Goal: Task Accomplishment & Management: Use online tool/utility

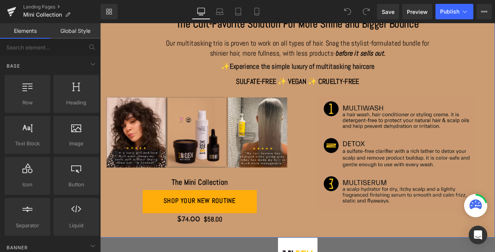
scroll to position [73, 0]
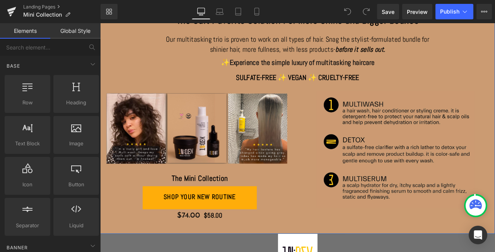
click at [269, 233] on button "shop your new routine" at bounding box center [218, 229] width 135 height 27
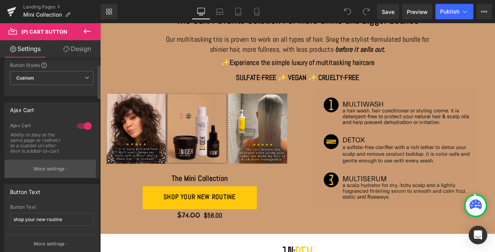
scroll to position [0, 0]
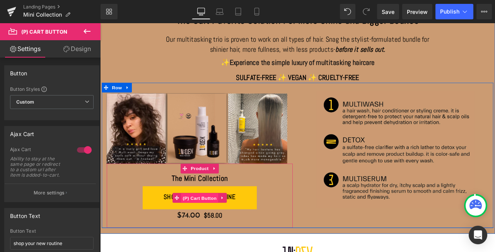
click at [220, 231] on span "(P) Cart Button" at bounding box center [218, 231] width 44 height 12
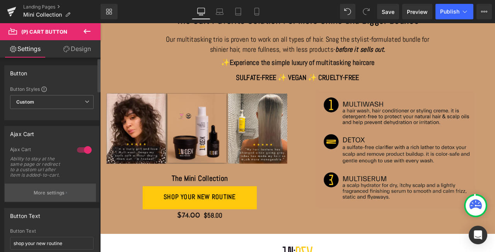
click at [60, 192] on p "More settings" at bounding box center [49, 193] width 31 height 7
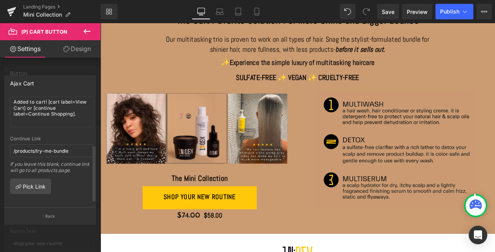
scroll to position [104, 0]
click at [30, 180] on link "Pick Link" at bounding box center [30, 186] width 41 height 15
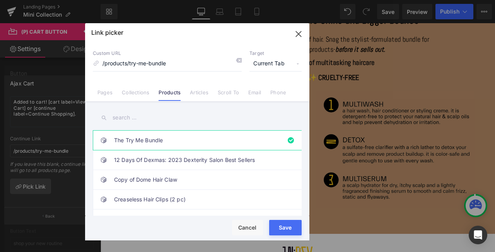
click at [168, 92] on link "Products" at bounding box center [170, 95] width 22 height 12
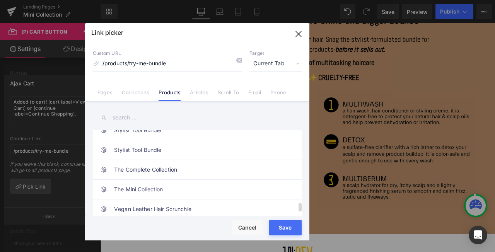
scroll to position [711, 0]
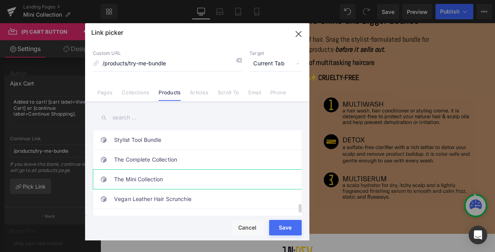
click at [143, 178] on link "The Mini Collection" at bounding box center [199, 179] width 170 height 19
type input "/products/the-mini-collection"
click at [286, 228] on button "Save" at bounding box center [285, 227] width 33 height 15
type input "/products/the-mini-collection"
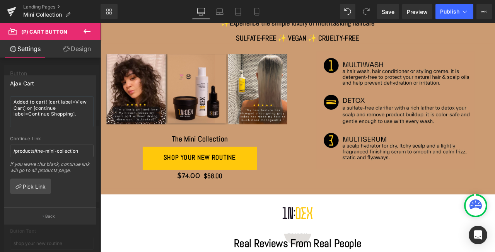
scroll to position [83, 0]
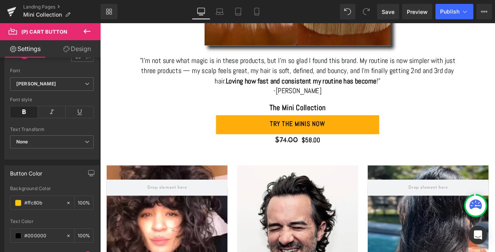
scroll to position [642, 0]
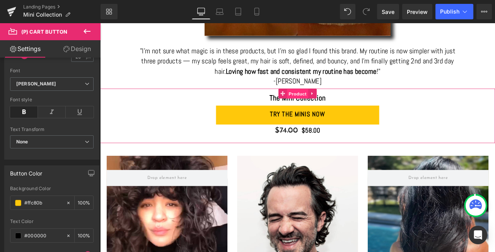
click at [330, 106] on span "Product" at bounding box center [334, 107] width 25 height 12
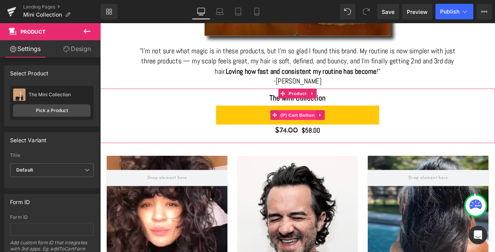
click at [330, 133] on span "(P) Cart Button" at bounding box center [334, 133] width 44 height 12
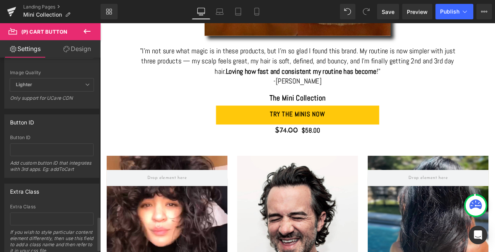
scroll to position [933, 0]
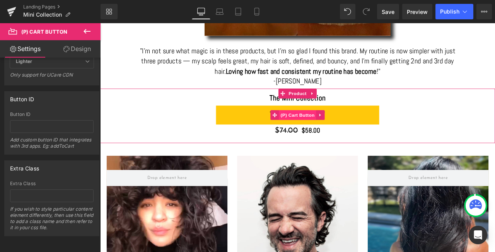
click at [337, 133] on span "(P) Cart Button" at bounding box center [334, 133] width 44 height 12
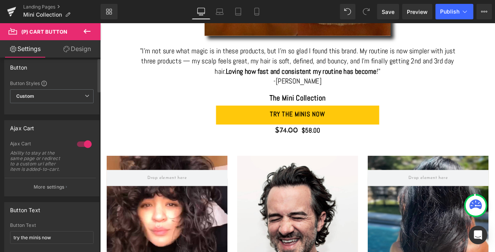
scroll to position [0, 0]
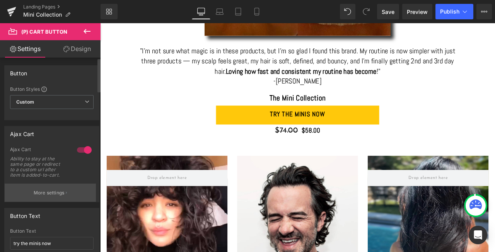
click at [51, 192] on p "More settings" at bounding box center [49, 193] width 31 height 7
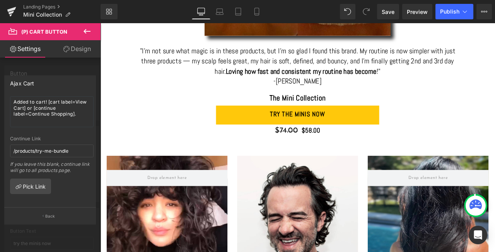
scroll to position [104, 0]
click at [71, 146] on input "/products/try-me-bundle" at bounding box center [52, 151] width 84 height 13
click at [74, 146] on input "/products/try-me-bundle" at bounding box center [52, 151] width 84 height 13
click at [31, 180] on link "Pick Link" at bounding box center [30, 186] width 41 height 15
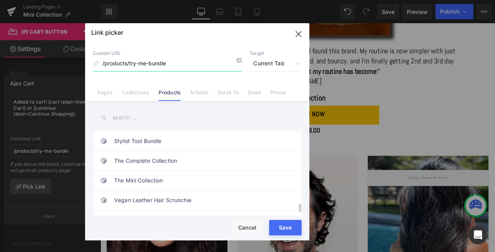
scroll to position [727, 0]
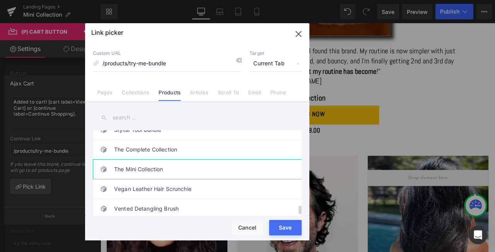
click at [144, 163] on link "The Mini Collection" at bounding box center [199, 169] width 170 height 19
type input "/products/the-mini-collection"
click at [282, 228] on button "Save" at bounding box center [285, 227] width 33 height 15
type input "/products/the-mini-collection"
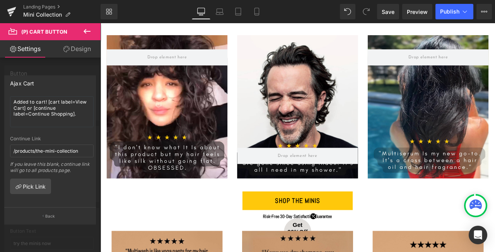
scroll to position [796, 0]
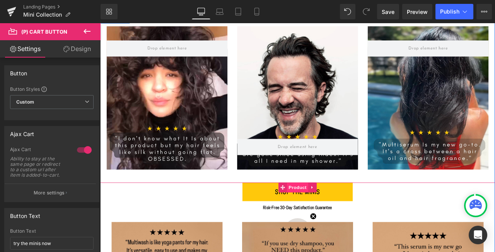
click at [332, 217] on span "Product" at bounding box center [334, 218] width 25 height 12
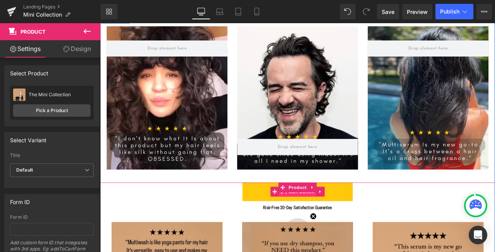
click at [339, 226] on span "(P) Cart Button" at bounding box center [334, 223] width 44 height 12
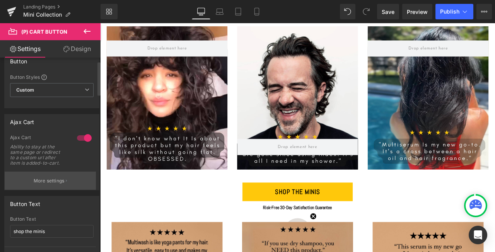
scroll to position [20, 0]
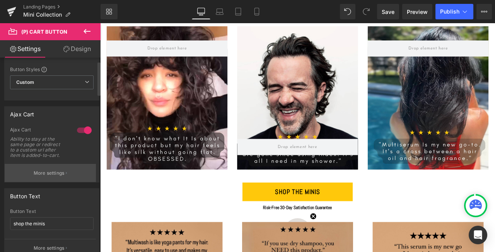
click at [59, 174] on p "More settings" at bounding box center [49, 173] width 31 height 7
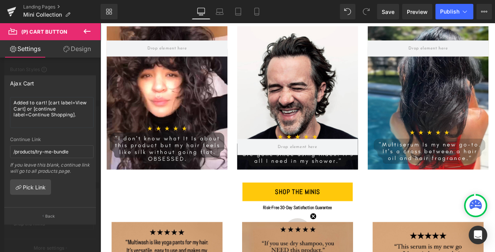
scroll to position [104, 0]
click at [76, 146] on input "/products/try-me-bundle" at bounding box center [52, 151] width 84 height 13
click at [28, 180] on link "Pick Link" at bounding box center [30, 186] width 41 height 15
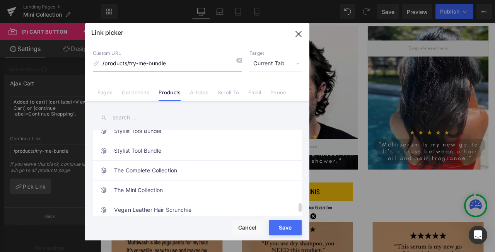
scroll to position [708, 0]
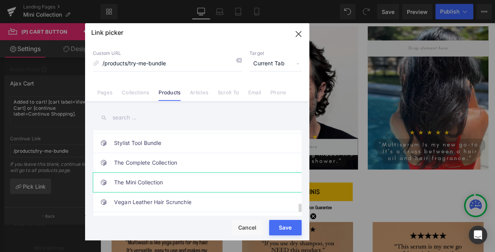
click at [133, 181] on link "The Mini Collection" at bounding box center [199, 182] width 170 height 19
type input "/products/the-mini-collection"
click at [282, 228] on button "Save" at bounding box center [285, 227] width 33 height 15
type input "/products/the-mini-collection"
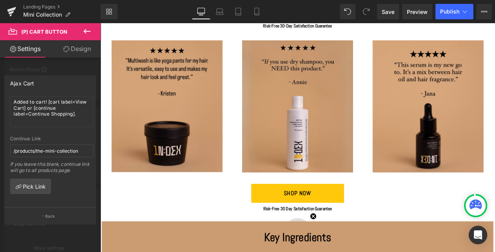
scroll to position [1014, 0]
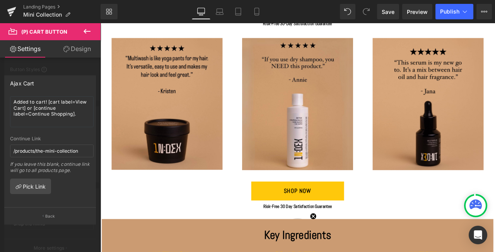
click at [364, 217] on body "Liquid Snag The 20 Year Salon Secret For Luscious Hair Heading The Cult-Favorit…" at bounding box center [334, 99] width 468 height 2180
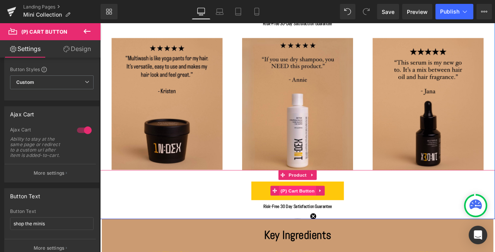
click at [337, 221] on span "(P) Cart Button" at bounding box center [334, 222] width 44 height 12
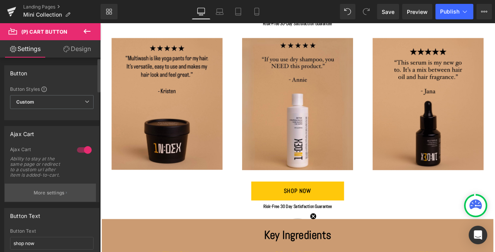
click at [43, 192] on p "More settings" at bounding box center [49, 193] width 31 height 7
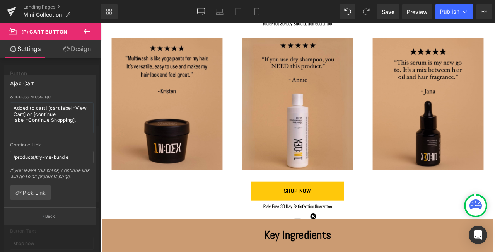
scroll to position [93, 0]
click at [27, 190] on link "Pick Link" at bounding box center [30, 191] width 41 height 15
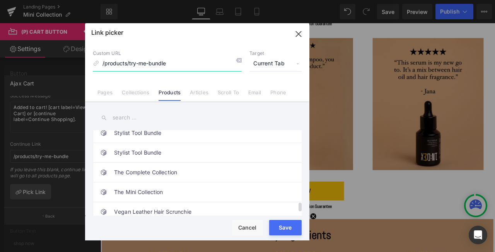
scroll to position [699, 0]
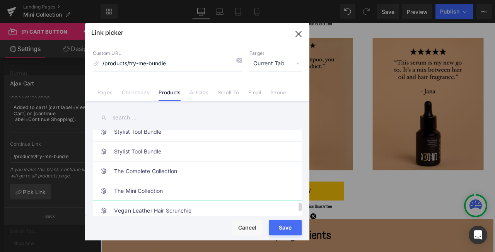
click at [130, 189] on link "The Mini Collection" at bounding box center [199, 190] width 170 height 19
type input "/products/the-mini-collection"
click at [284, 228] on button "Save" at bounding box center [285, 227] width 33 height 15
type input "/products/the-mini-collection"
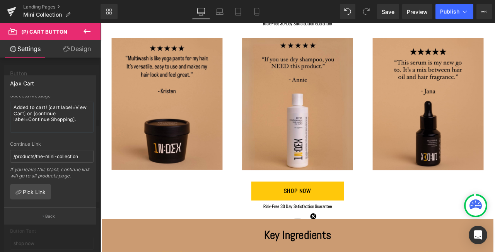
click at [328, 218] on body "Liquid Snag The 20 Year Salon Secret For Luscious Hair Heading The Cult-Favorit…" at bounding box center [334, 99] width 468 height 2180
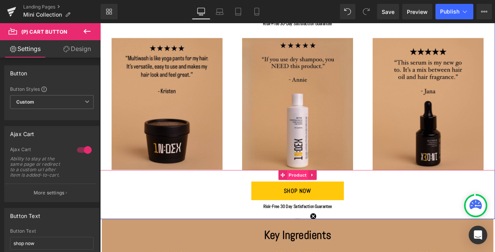
click at [332, 205] on span "Product" at bounding box center [334, 203] width 25 height 12
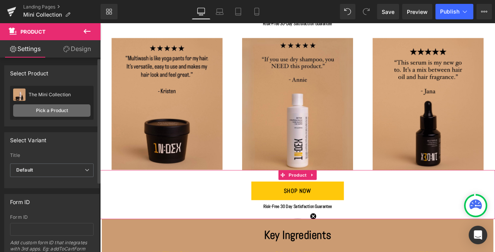
click at [48, 110] on link "Pick a Product" at bounding box center [51, 110] width 77 height 12
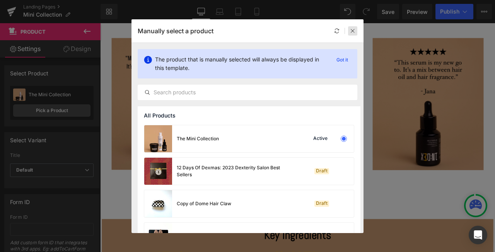
click at [351, 31] on icon at bounding box center [352, 30] width 5 height 5
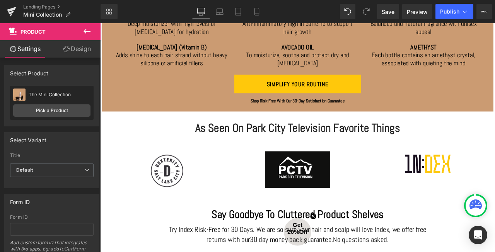
scroll to position [1426, 0]
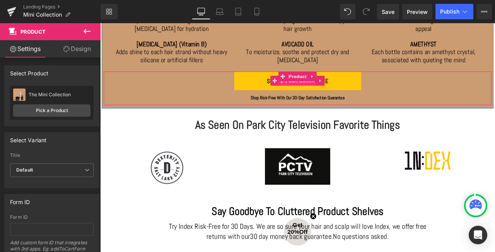
click at [332, 94] on span "(P) Cart Button" at bounding box center [334, 92] width 44 height 12
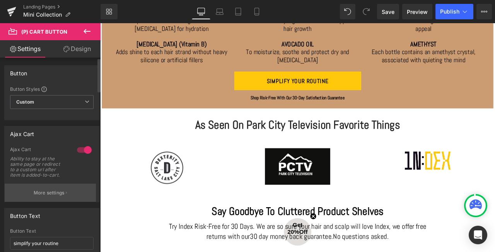
click at [42, 193] on p "More settings" at bounding box center [49, 193] width 31 height 7
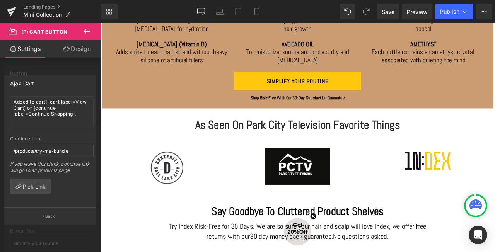
scroll to position [103, 0]
click at [31, 181] on link "Pick Link" at bounding box center [30, 186] width 41 height 15
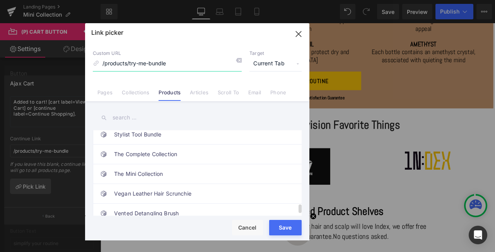
scroll to position [718, 0]
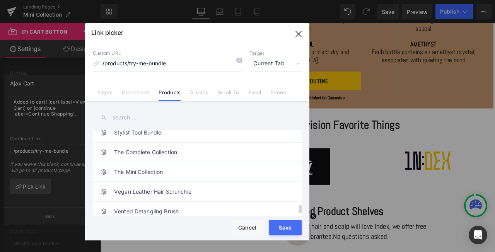
click at [142, 170] on link "The Mini Collection" at bounding box center [199, 172] width 170 height 19
type input "/products/the-mini-collection"
click at [286, 225] on button "Save" at bounding box center [285, 227] width 33 height 15
type input "/products/the-mini-collection"
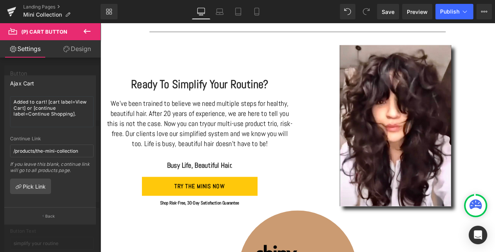
scroll to position [1705, 0]
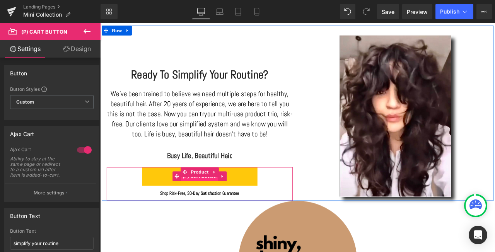
click at [216, 207] on span "(P) Cart Button" at bounding box center [218, 205] width 44 height 12
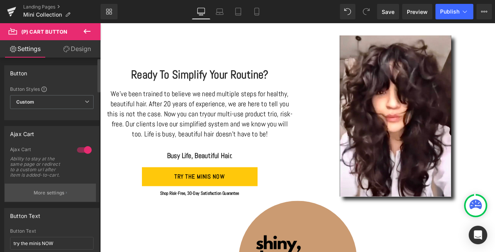
click at [52, 192] on p "More settings" at bounding box center [49, 193] width 31 height 7
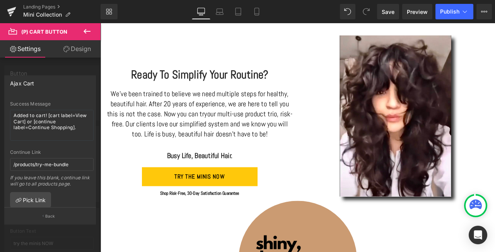
scroll to position [104, 0]
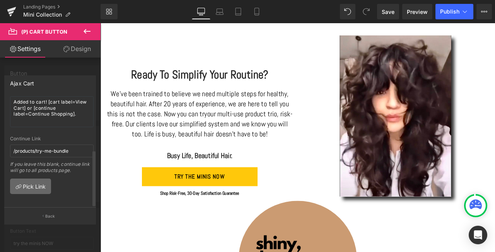
click at [26, 181] on link "Pick Link" at bounding box center [30, 186] width 41 height 15
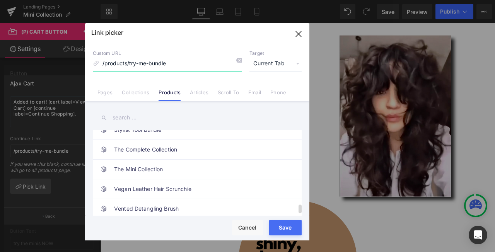
scroll to position [724, 0]
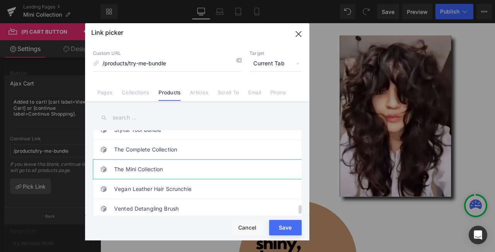
click at [134, 166] on link "The Mini Collection" at bounding box center [199, 169] width 170 height 19
type input "/products/the-mini-collection"
click at [289, 229] on button "Save" at bounding box center [285, 227] width 33 height 15
type input "/products/the-mini-collection"
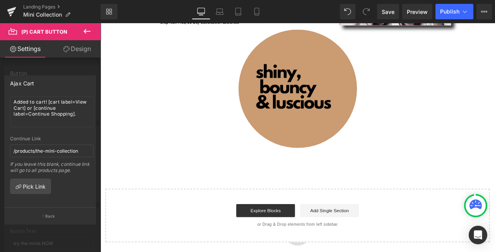
scroll to position [1908, 0]
drag, startPoint x: 392, startPoint y: 11, endPoint x: 373, endPoint y: 157, distance: 146.7
click at [392, 11] on span "Save" at bounding box center [388, 12] width 13 height 8
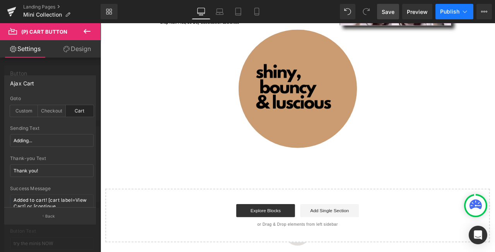
click at [461, 12] on icon at bounding box center [465, 12] width 8 height 8
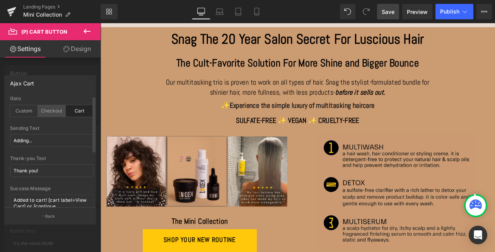
click at [57, 111] on div "Checkout" at bounding box center [52, 111] width 28 height 12
click at [25, 111] on div "Custom" at bounding box center [24, 111] width 28 height 12
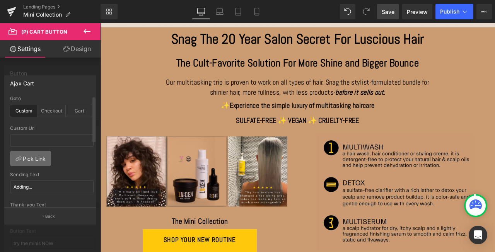
click at [24, 160] on link "Pick Link" at bounding box center [30, 158] width 41 height 15
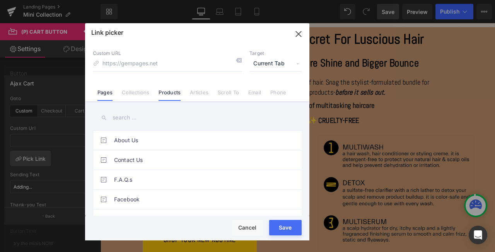
click at [169, 93] on link "Products" at bounding box center [170, 95] width 22 height 12
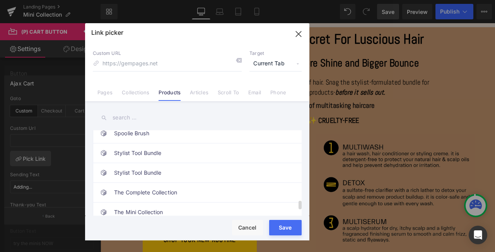
scroll to position [694, 0]
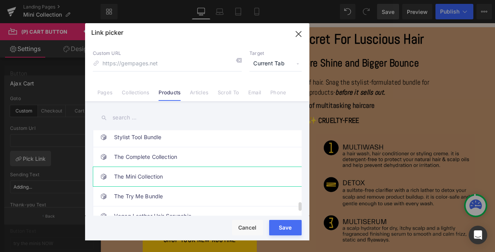
click at [134, 178] on link "The Mini Collection" at bounding box center [199, 176] width 170 height 19
type input "/products/the-mini-collection"
click at [282, 228] on button "Save" at bounding box center [285, 227] width 33 height 15
type input "/products/the-mini-collection"
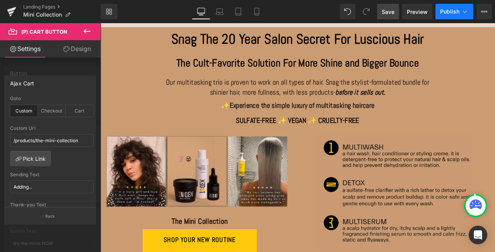
click at [452, 10] on span "Publish" at bounding box center [449, 12] width 19 height 6
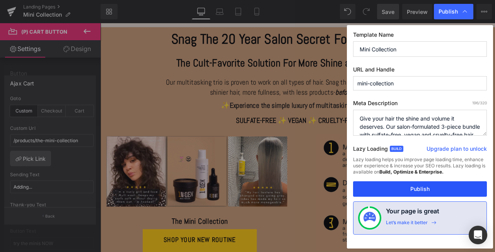
click at [421, 188] on button "Publish" at bounding box center [420, 188] width 134 height 15
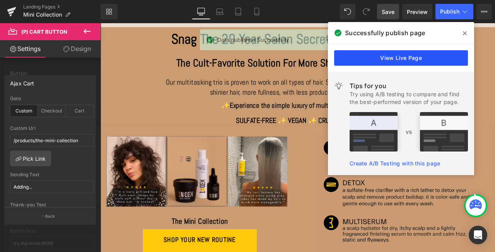
click at [404, 60] on link "View Live Page" at bounding box center [401, 57] width 134 height 15
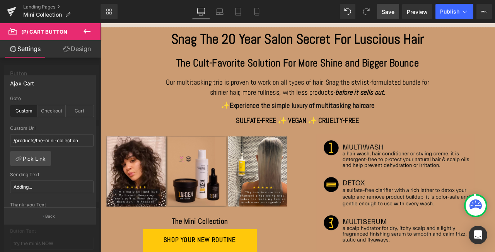
click at [387, 13] on span "Save" at bounding box center [388, 12] width 13 height 8
click at [455, 11] on span "Publish" at bounding box center [449, 12] width 19 height 6
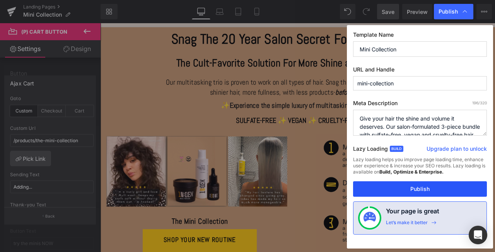
click at [416, 192] on button "Publish" at bounding box center [420, 188] width 134 height 15
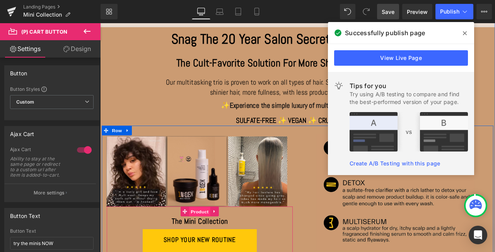
click at [218, 245] on span "Product" at bounding box center [218, 247] width 25 height 12
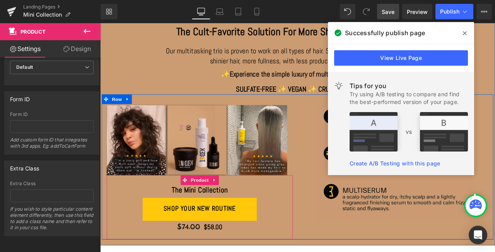
scroll to position [70, 0]
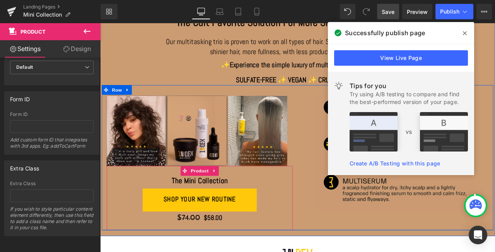
click at [275, 219] on h3 "The Mini Collection" at bounding box center [218, 210] width 221 height 17
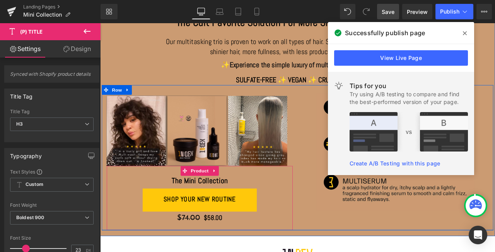
click at [281, 207] on h3 "The Mini Collection" at bounding box center [218, 210] width 221 height 17
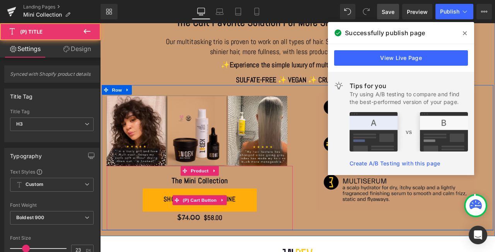
click at [253, 233] on span "shop your new routine" at bounding box center [219, 232] width 86 height 10
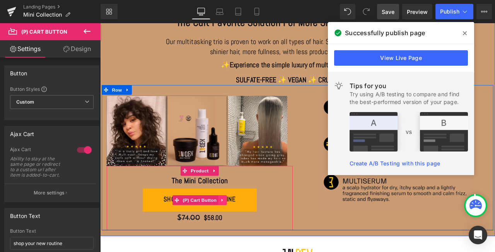
click at [246, 232] on icon at bounding box center [245, 233] width 5 height 6
click at [204, 233] on span "(P) Cart Button" at bounding box center [203, 234] width 44 height 12
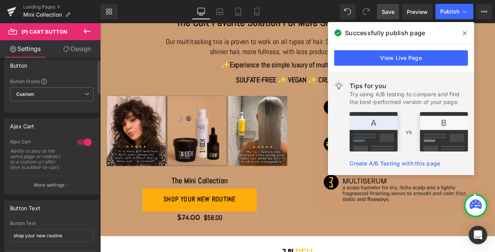
scroll to position [9, 0]
click at [76, 142] on div at bounding box center [84, 141] width 19 height 12
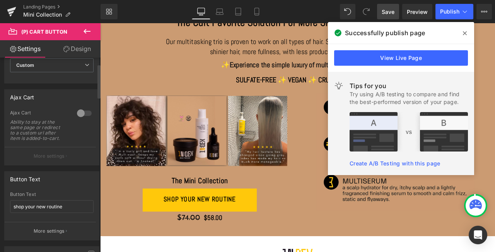
scroll to position [36, 0]
click at [446, 10] on span "Publish" at bounding box center [449, 12] width 19 height 6
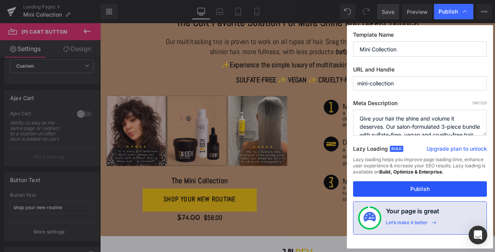
click at [391, 187] on button "Publish" at bounding box center [420, 188] width 134 height 15
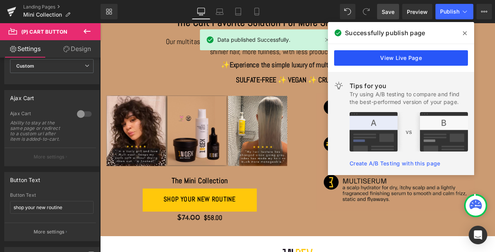
click at [395, 58] on link "View Live Page" at bounding box center [401, 57] width 134 height 15
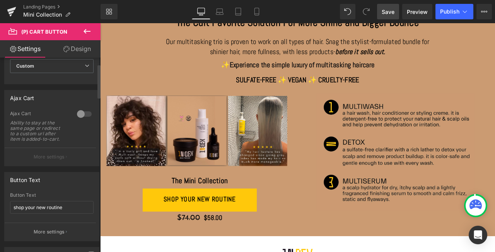
scroll to position [0, 0]
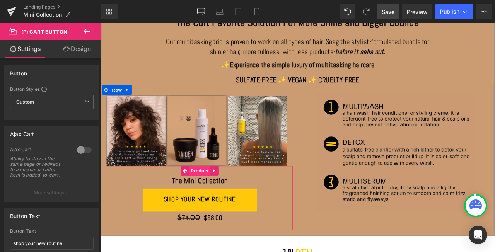
click at [217, 200] on span "Product" at bounding box center [218, 199] width 25 height 12
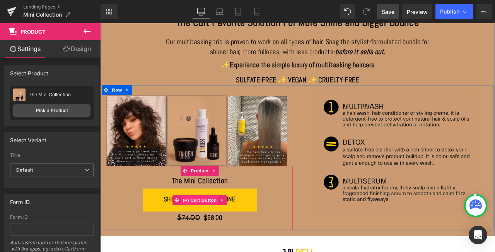
click at [212, 233] on span "(P) Cart Button" at bounding box center [218, 234] width 44 height 12
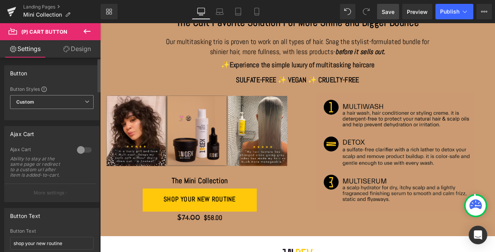
click at [85, 101] on icon at bounding box center [87, 101] width 5 height 5
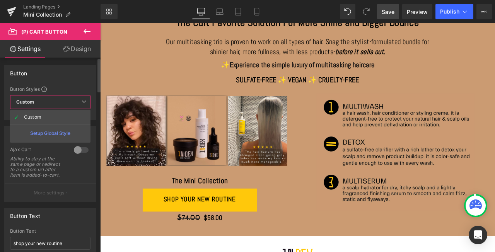
click at [82, 101] on icon at bounding box center [84, 101] width 5 height 5
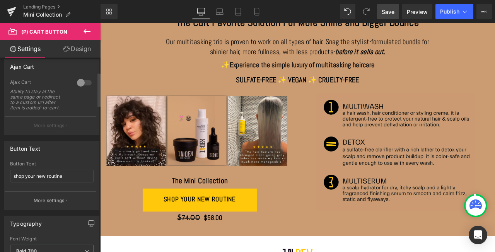
scroll to position [99, 0]
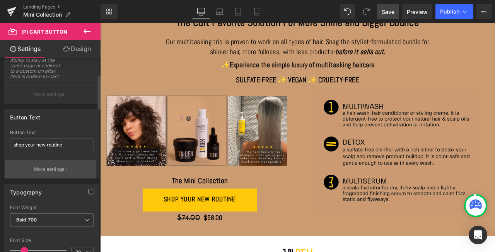
click at [44, 169] on p "More settings" at bounding box center [49, 169] width 31 height 7
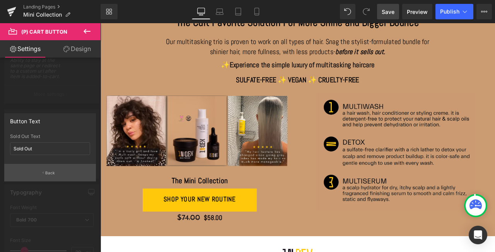
click at [47, 172] on p "Back" at bounding box center [50, 173] width 10 height 6
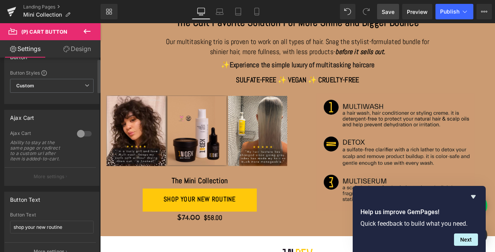
scroll to position [0, 0]
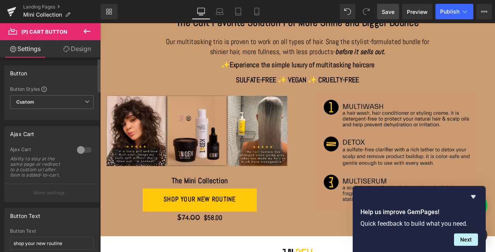
click at [85, 149] on div at bounding box center [84, 150] width 19 height 12
click at [48, 192] on p "More settings" at bounding box center [49, 193] width 31 height 7
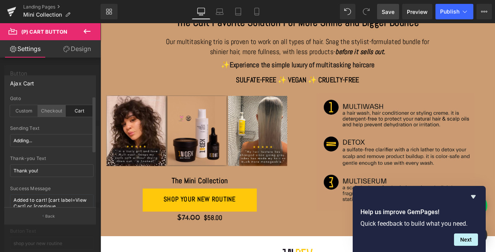
click at [51, 111] on div "Checkout" at bounding box center [52, 111] width 28 height 12
click at [27, 111] on div "Custom" at bounding box center [24, 111] width 28 height 12
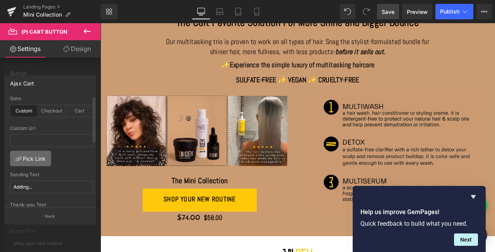
click at [31, 156] on link "Pick Link" at bounding box center [30, 158] width 41 height 15
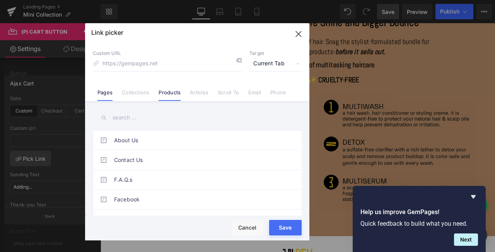
click at [166, 92] on link "Products" at bounding box center [170, 95] width 22 height 12
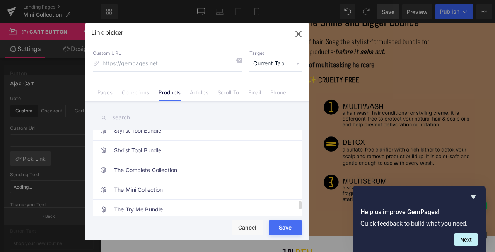
scroll to position [684, 0]
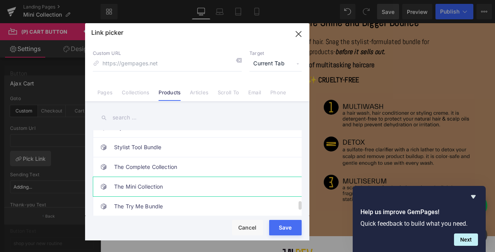
click at [127, 186] on link "The Mini Collection" at bounding box center [199, 186] width 170 height 19
type input "/products/the-mini-collection"
click at [280, 228] on button "Save" at bounding box center [285, 227] width 33 height 15
type input "/products/the-mini-collection"
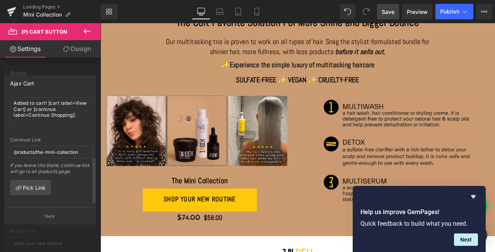
scroll to position [145, 0]
drag, startPoint x: 80, startPoint y: 148, endPoint x: 11, endPoint y: 146, distance: 68.9
click at [11, 146] on input "/products/the-mini-collection" at bounding box center [52, 151] width 84 height 13
click at [392, 11] on span "Save" at bounding box center [388, 12] width 13 height 8
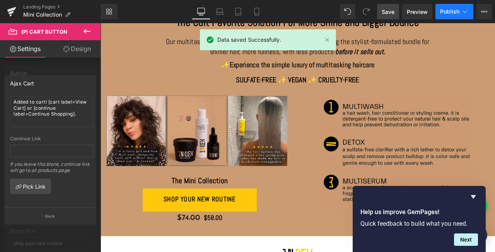
click at [446, 12] on span "Publish" at bounding box center [449, 12] width 19 height 6
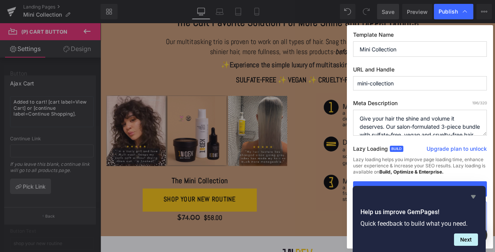
click at [471, 198] on icon "Hide survey" at bounding box center [473, 196] width 9 height 9
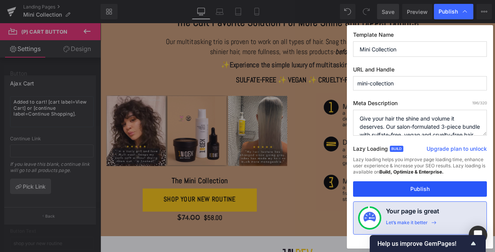
click at [437, 188] on button "Publish" at bounding box center [420, 188] width 134 height 15
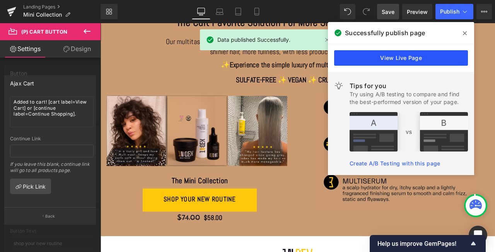
click at [404, 55] on link "View Live Page" at bounding box center [401, 57] width 134 height 15
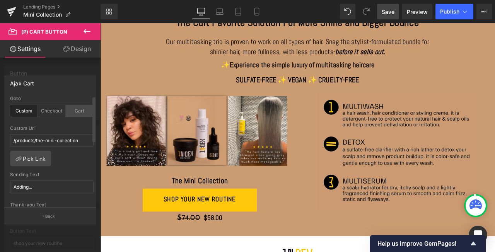
click at [78, 109] on div "Cart" at bounding box center [80, 111] width 28 height 12
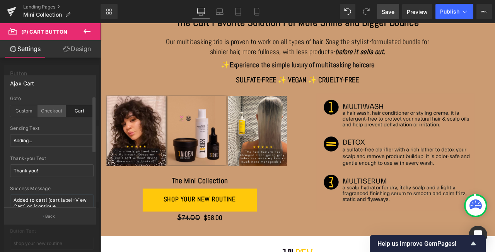
click at [49, 110] on div "Checkout" at bounding box center [52, 111] width 28 height 12
click at [389, 12] on span "Save" at bounding box center [388, 12] width 13 height 8
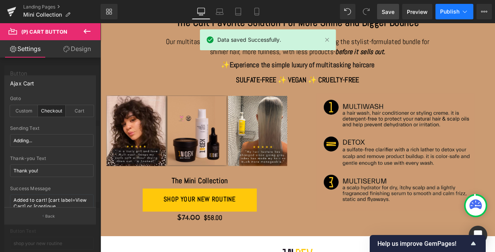
click at [449, 14] on span "Publish" at bounding box center [449, 12] width 19 height 6
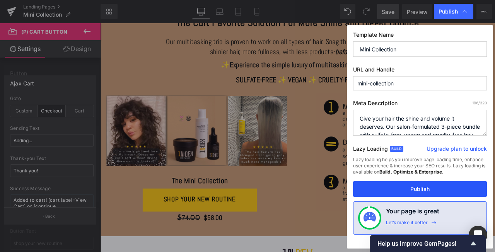
click at [419, 187] on button "Publish" at bounding box center [420, 188] width 134 height 15
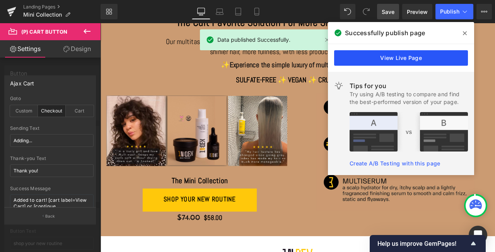
click at [364, 56] on link "View Live Page" at bounding box center [401, 57] width 134 height 15
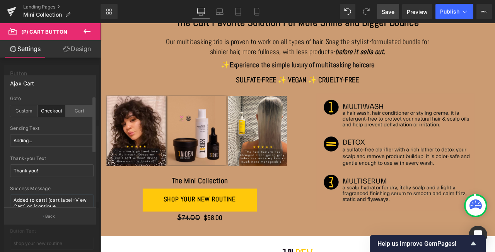
click at [74, 110] on div "Cart" at bounding box center [80, 111] width 28 height 12
click at [451, 11] on span "Publish" at bounding box center [449, 12] width 19 height 6
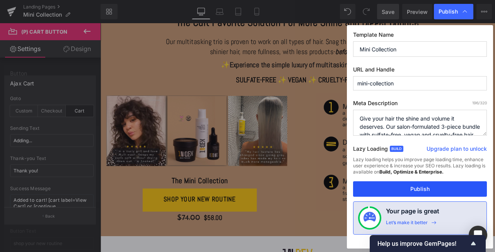
click at [412, 187] on button "Publish" at bounding box center [420, 188] width 134 height 15
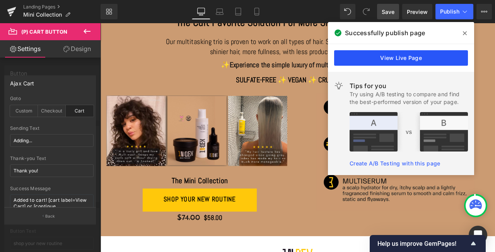
click at [393, 58] on link "View Live Page" at bounding box center [401, 57] width 134 height 15
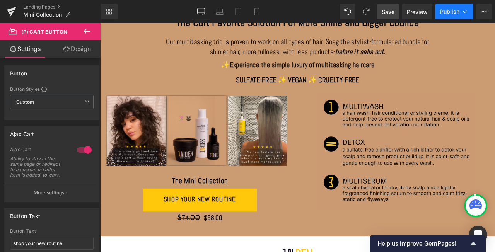
click at [467, 12] on icon at bounding box center [465, 12] width 8 height 8
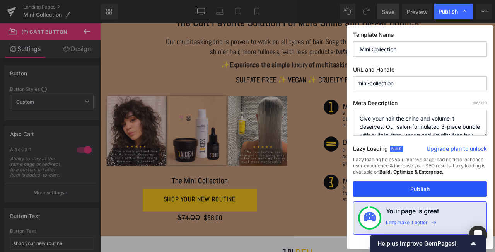
click at [402, 190] on button "Publish" at bounding box center [420, 188] width 134 height 15
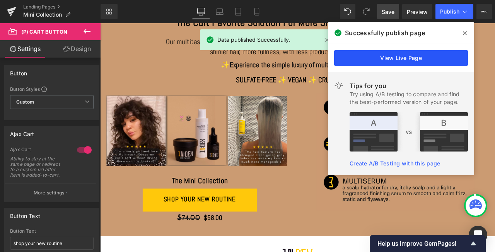
click at [392, 59] on link "View Live Page" at bounding box center [401, 57] width 134 height 15
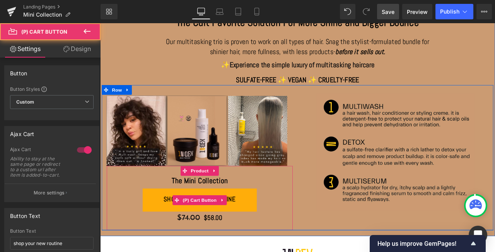
click at [182, 225] on button "shop your new routine" at bounding box center [218, 232] width 135 height 27
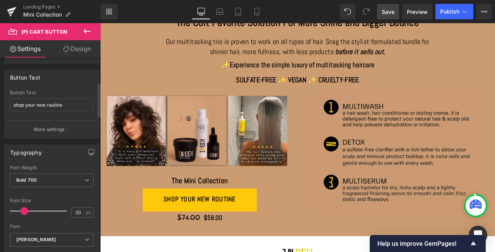
scroll to position [144, 0]
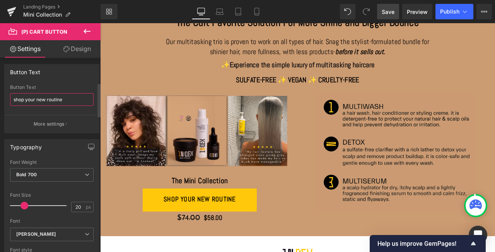
click at [40, 102] on input "shop your new routine" at bounding box center [52, 99] width 84 height 13
type input "Add To cart"
click at [94, 137] on div "Typography Thin 100 Semi Thin 200 Light 300 Regular 400 Medium 500 Semi Bold 60…" at bounding box center [52, 221] width 104 height 177
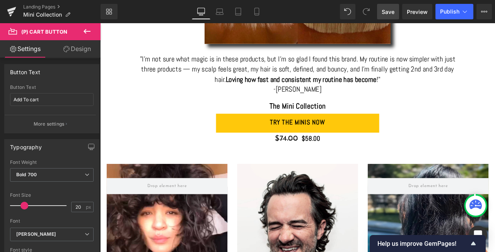
scroll to position [635, 0]
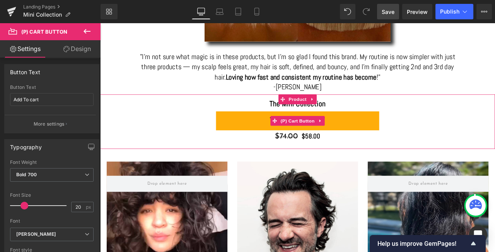
click at [389, 140] on button "try the minis now" at bounding box center [334, 139] width 193 height 22
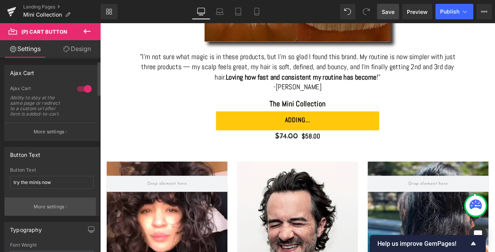
scroll to position [69, 0]
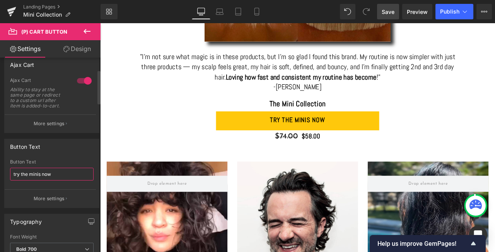
click at [48, 174] on input "try the minis now" at bounding box center [52, 174] width 84 height 13
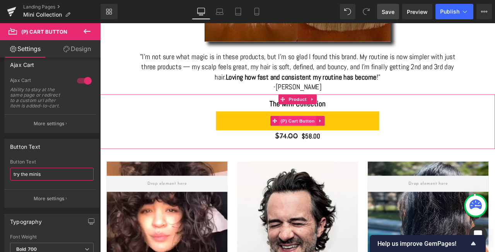
click at [334, 139] on span "(P) Cart Button" at bounding box center [334, 139] width 44 height 12
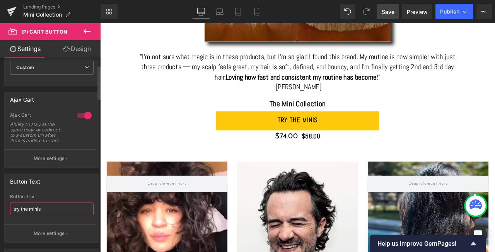
scroll to position [0, 0]
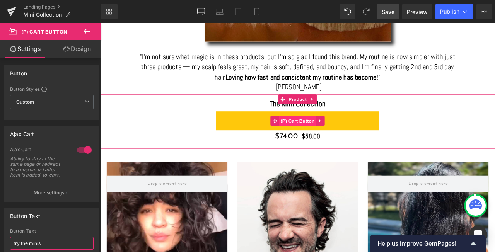
click at [330, 138] on span "(P) Cart Button" at bounding box center [334, 139] width 44 height 12
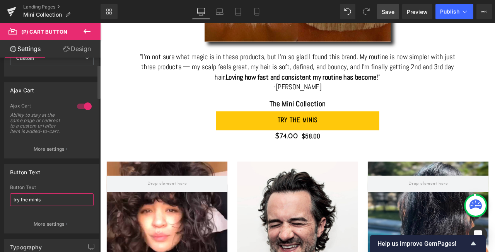
scroll to position [36, 0]
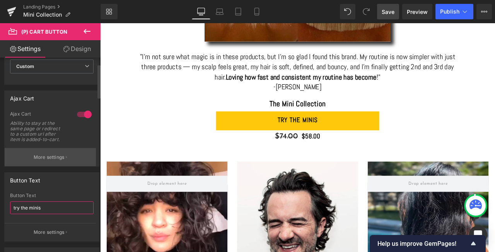
type input "try the minis"
click at [50, 157] on p "More settings" at bounding box center [49, 157] width 31 height 7
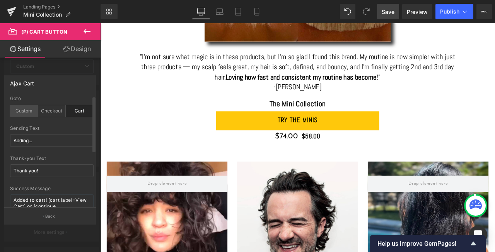
click at [22, 111] on div "Custom" at bounding box center [24, 111] width 28 height 12
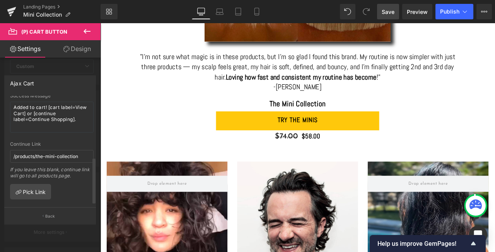
scroll to position [150, 0]
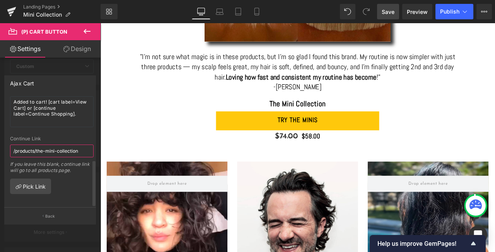
click at [39, 146] on input "/products/the-mini-collection" at bounding box center [52, 151] width 84 height 13
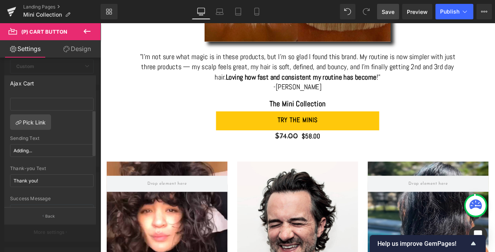
scroll to position [32, 0]
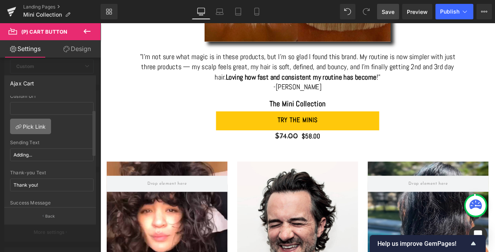
click at [32, 125] on link "Pick Link" at bounding box center [30, 126] width 41 height 15
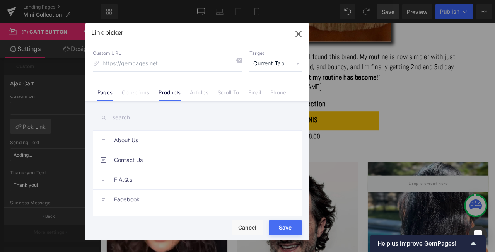
click at [169, 95] on link "Products" at bounding box center [170, 95] width 22 height 12
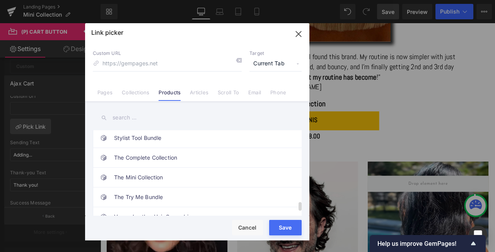
scroll to position [700, 0]
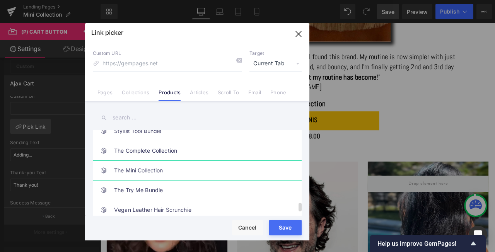
click at [142, 170] on link "The Mini Collection" at bounding box center [199, 170] width 170 height 19
type input "/products/the-mini-collection"
click at [285, 226] on button "Save" at bounding box center [285, 227] width 33 height 15
type input "/products/the-mini-collection"
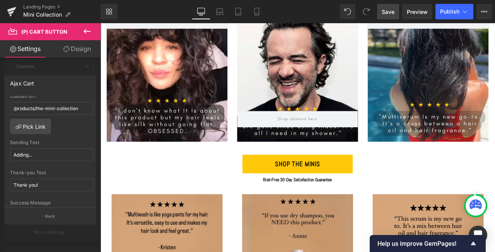
scroll to position [834, 0]
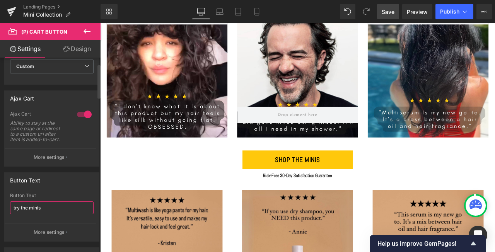
click at [25, 208] on input "try the minis" at bounding box center [52, 208] width 84 height 13
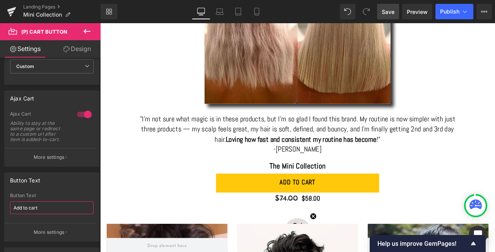
scroll to position [578, 0]
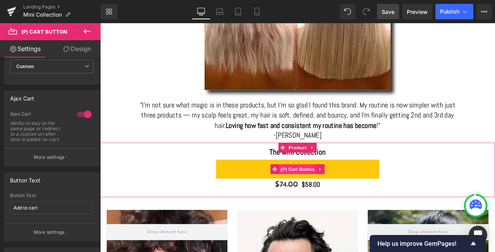
click at [330, 197] on span "(P) Cart Button" at bounding box center [334, 196] width 44 height 12
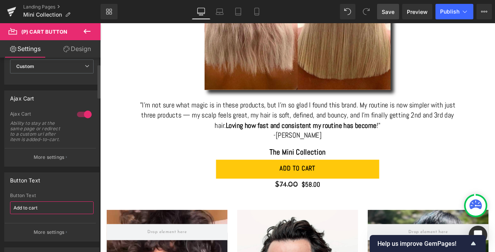
click at [27, 207] on input "Add to cart" at bounding box center [52, 208] width 84 height 13
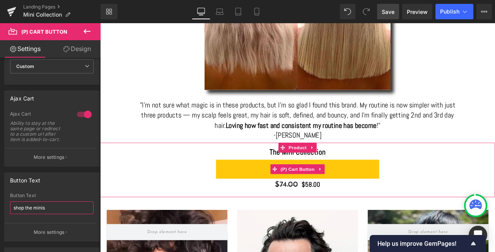
type input "shop the minis"
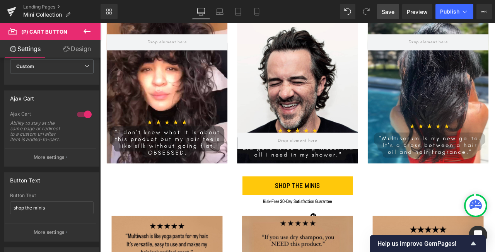
scroll to position [819, 0]
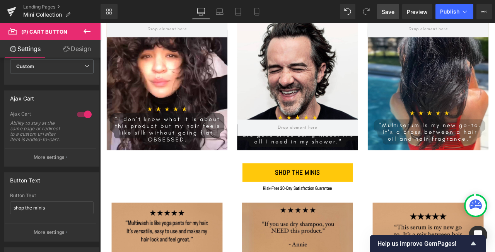
click at [406, 199] on div "shop the minis" at bounding box center [334, 200] width 468 height 22
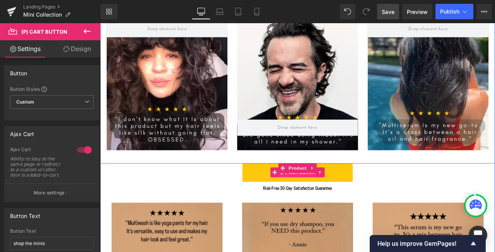
click at [332, 202] on span "(P) Cart Button" at bounding box center [334, 200] width 44 height 12
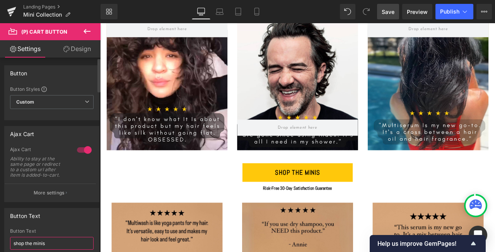
click at [33, 243] on input "shop the minis" at bounding box center [52, 243] width 84 height 13
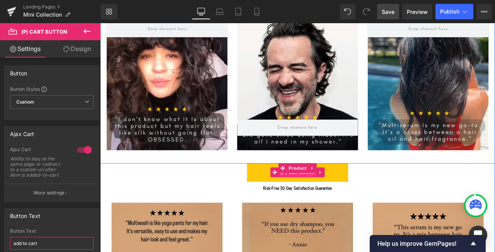
click at [332, 201] on span "(P) Cart Button" at bounding box center [334, 200] width 44 height 12
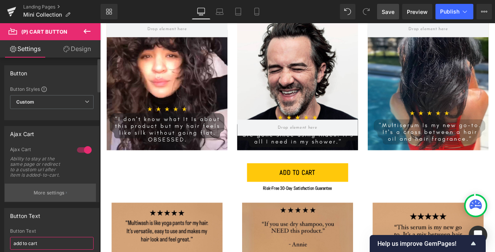
type input "add to cart"
click at [45, 191] on p "More settings" at bounding box center [49, 193] width 31 height 7
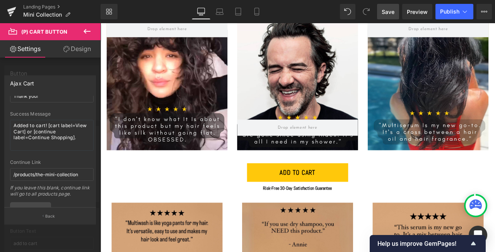
scroll to position [104, 0]
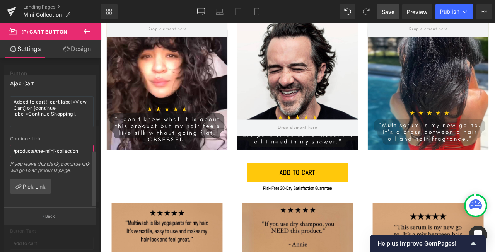
click at [50, 145] on input "/products/the-mini-collection" at bounding box center [52, 151] width 84 height 13
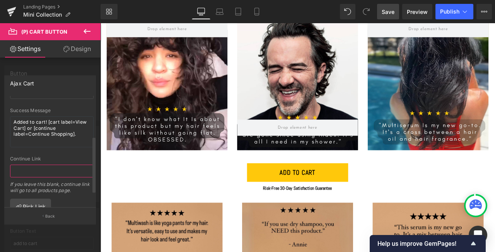
scroll to position [77, 0]
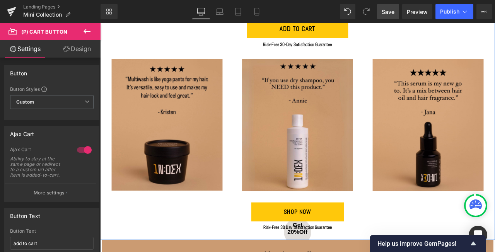
scroll to position [1059, 0]
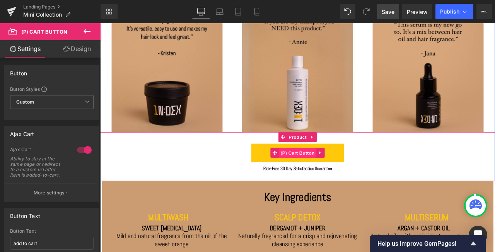
click at [331, 173] on span "(P) Cart Button" at bounding box center [334, 177] width 44 height 12
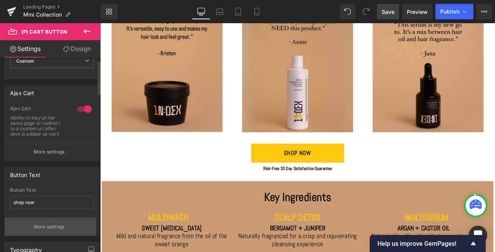
scroll to position [50, 0]
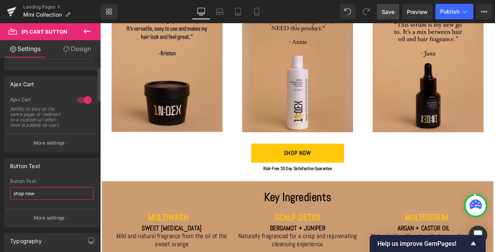
click at [29, 194] on input "shop now" at bounding box center [52, 193] width 84 height 13
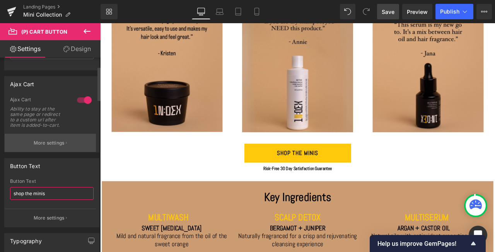
type input "shop the minis"
click at [43, 143] on p "More settings" at bounding box center [49, 143] width 31 height 7
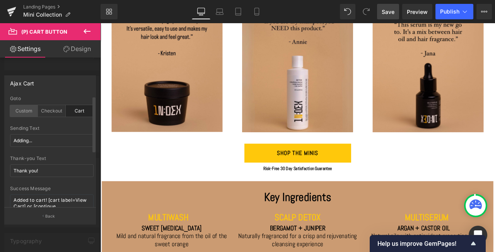
click at [21, 109] on div "Custom" at bounding box center [24, 111] width 28 height 12
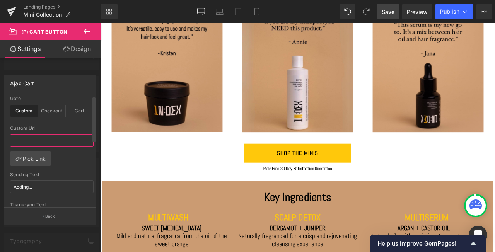
click at [25, 139] on input "text" at bounding box center [52, 140] width 84 height 13
click at [28, 156] on link "Pick Link" at bounding box center [30, 158] width 41 height 15
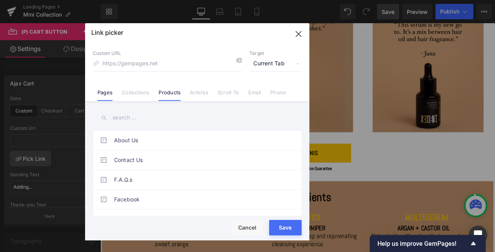
click at [164, 93] on link "Products" at bounding box center [170, 95] width 22 height 12
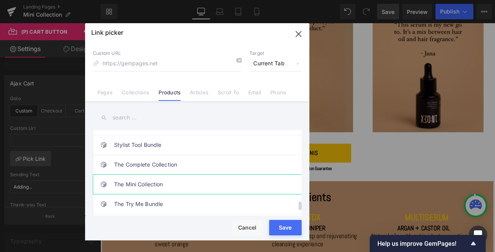
click at [135, 183] on link "The Mini Collection" at bounding box center [199, 184] width 170 height 19
type input "/products/the-mini-collection"
click at [288, 227] on button "Save" at bounding box center [285, 227] width 33 height 15
type input "/products/the-mini-collection"
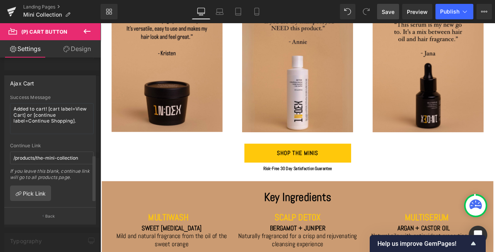
scroll to position [140, 0]
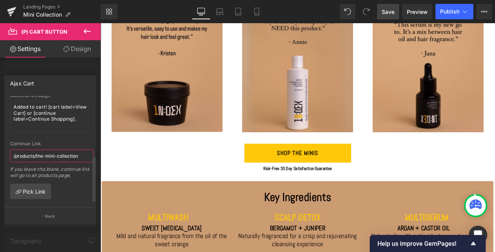
click at [53, 154] on input "/products/the-mini-collection" at bounding box center [52, 156] width 84 height 13
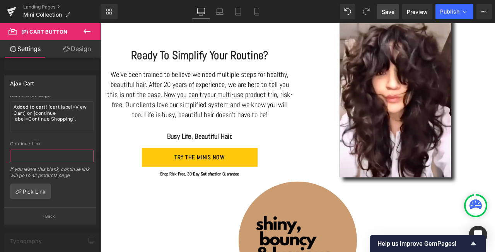
scroll to position [1728, 0]
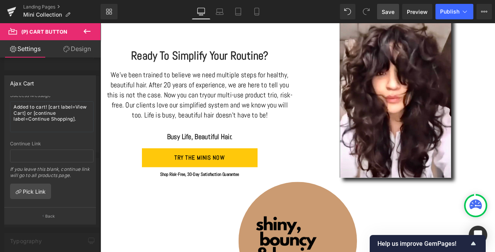
click at [389, 10] on span "Save" at bounding box center [388, 12] width 13 height 8
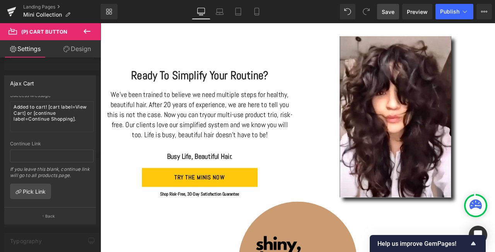
scroll to position [1706, 0]
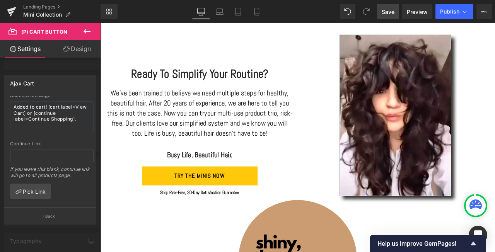
drag, startPoint x: 387, startPoint y: 11, endPoint x: 293, endPoint y: 93, distance: 124.8
click at [387, 11] on span "Save" at bounding box center [388, 12] width 13 height 8
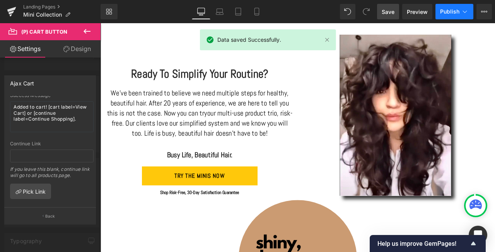
click at [446, 14] on span "Publish" at bounding box center [449, 12] width 19 height 6
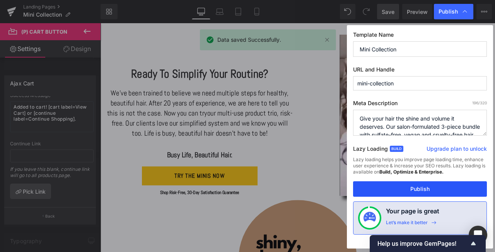
click at [395, 191] on button "Publish" at bounding box center [420, 188] width 134 height 15
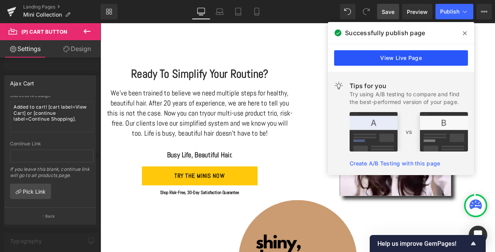
click at [404, 58] on link "View Live Page" at bounding box center [401, 57] width 134 height 15
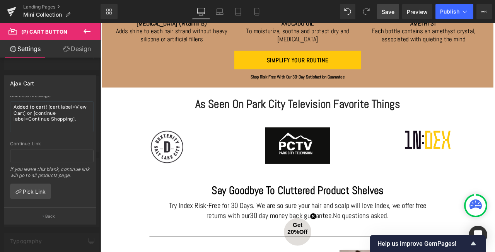
scroll to position [1401, 0]
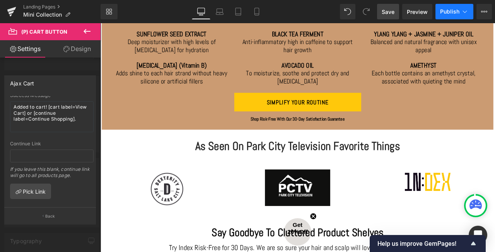
click at [450, 9] on span "Publish" at bounding box center [449, 12] width 19 height 6
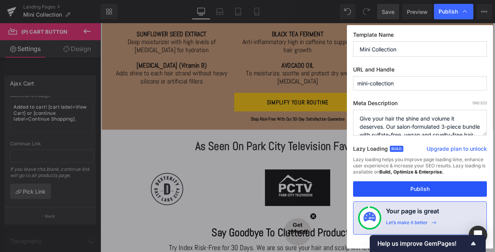
click at [413, 189] on button "Publish" at bounding box center [420, 188] width 134 height 15
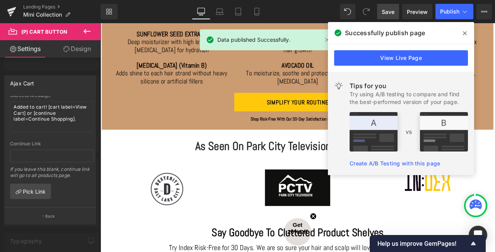
click at [465, 33] on icon at bounding box center [465, 33] width 4 height 4
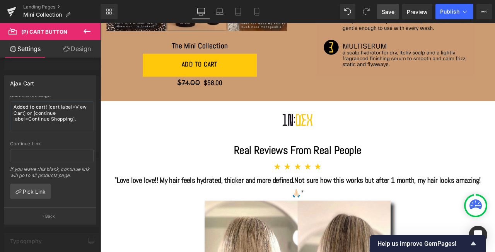
scroll to position [234, 0]
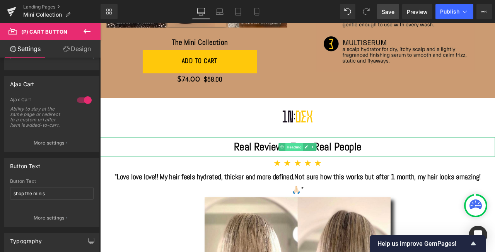
click at [328, 171] on span "Heading" at bounding box center [330, 169] width 21 height 9
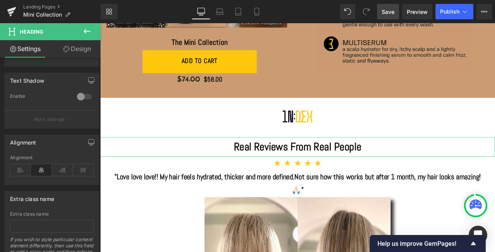
scroll to position [354, 0]
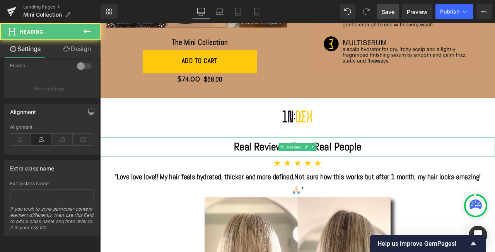
click at [399, 166] on strong "Real Reviews From Real People" at bounding box center [334, 169] width 151 height 16
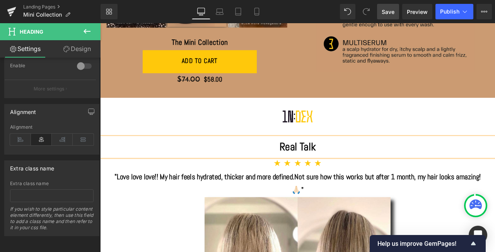
click at [388, 13] on span "Save" at bounding box center [388, 12] width 13 height 8
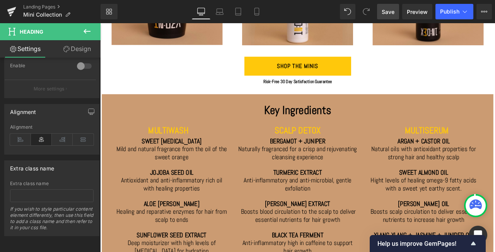
scroll to position [1164, 0]
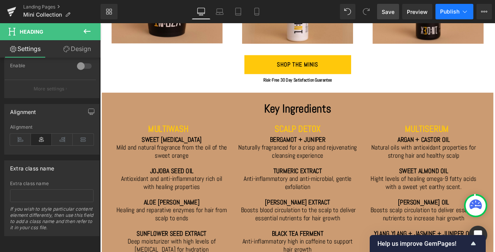
click at [444, 14] on span "Publish" at bounding box center [449, 12] width 19 height 6
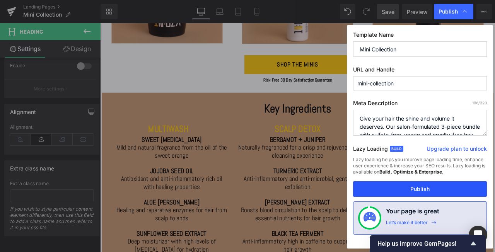
click at [411, 189] on button "Publish" at bounding box center [420, 188] width 134 height 15
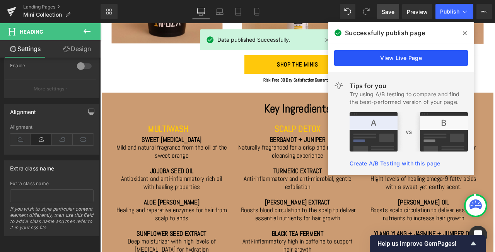
click at [423, 58] on link "View Live Page" at bounding box center [401, 57] width 134 height 15
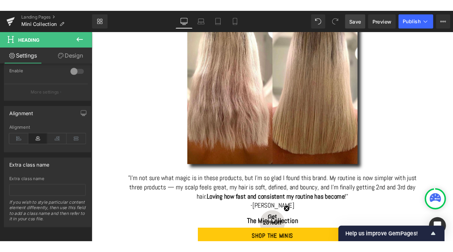
scroll to position [0, 0]
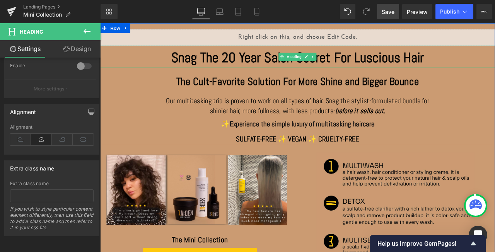
click at [227, 67] on strong "Snag The 20 Year Salon Secret For Luscious Hair" at bounding box center [335, 64] width 300 height 21
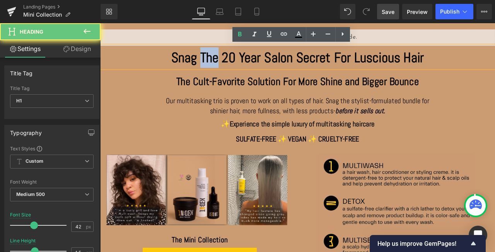
click at [227, 67] on strong "Snag The 20 Year Salon Secret For Luscious Hair" at bounding box center [335, 64] width 300 height 21
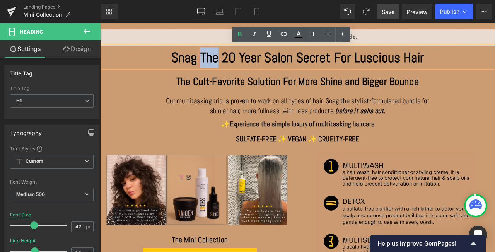
click at [227, 67] on strong "Snag The 20 Year Salon Secret For Luscious Hair" at bounding box center [335, 64] width 300 height 21
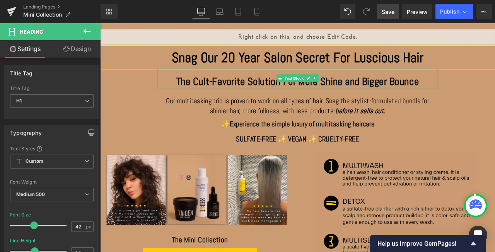
click at [287, 94] on p "The Cult-Favorite Solution For More Shine and Bigger Bounce" at bounding box center [334, 92] width 321 height 17
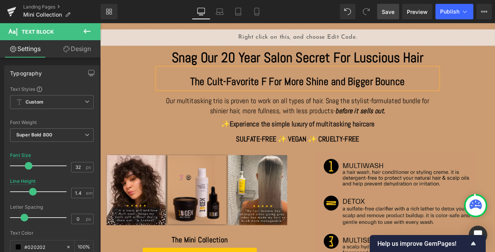
click at [229, 96] on p "The Cult-Favorite F For More Shine and Bigger Bounce" at bounding box center [334, 92] width 321 height 17
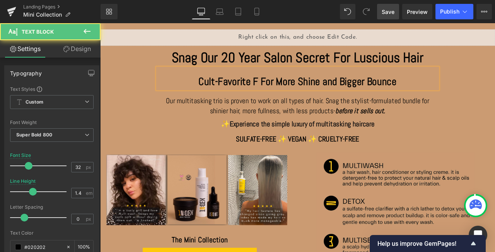
click at [286, 92] on p "Cult-Favorite F For More Shine and Bigger Bounce" at bounding box center [334, 92] width 321 height 17
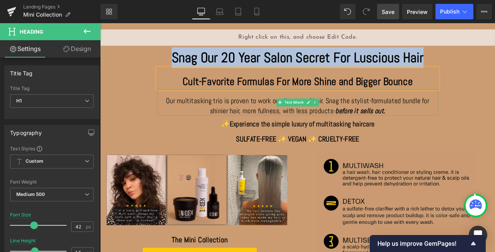
drag, startPoint x: 187, startPoint y: 62, endPoint x: 420, endPoint y: 115, distance: 238.3
click at [420, 115] on div "Liquid Snag Our 20 Year Salon Secret For Luscious Hair Heading Cult-Favorite Fo…" at bounding box center [334, 185] width 468 height 308
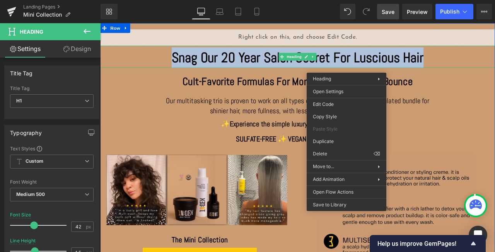
click at [495, 63] on h1 "Snag Our 20 Year Salon Secret For Luscious Hair" at bounding box center [334, 64] width 464 height 24
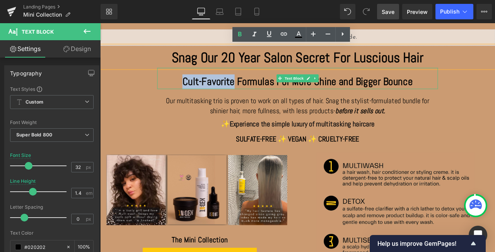
drag, startPoint x: 200, startPoint y: 92, endPoint x: 261, endPoint y: 92, distance: 60.4
click at [261, 92] on p "Cult-Favorite Formulas For More Shine and Bigger Bounce" at bounding box center [334, 92] width 321 height 17
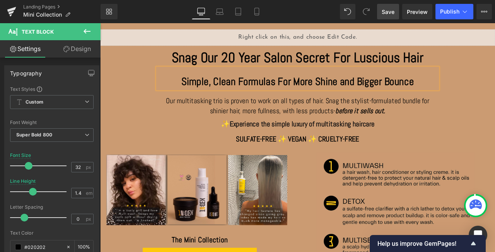
click at [495, 110] on div "Liquid Snag Our 20 Year Salon Secret For Luscious Hair Heading Simple, Clean Fo…" at bounding box center [334, 185] width 468 height 308
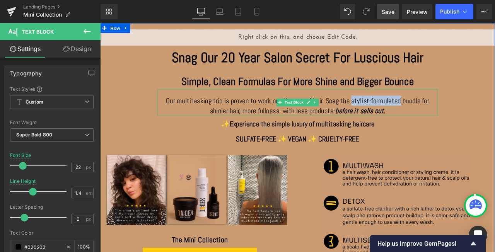
drag, startPoint x: 455, startPoint y: 117, endPoint x: 398, endPoint y: 119, distance: 57.3
click at [398, 119] on span "Snag the stylist-formulated bundle for shinier hair, more fullness, with less p…" at bounding box center [360, 120] width 260 height 23
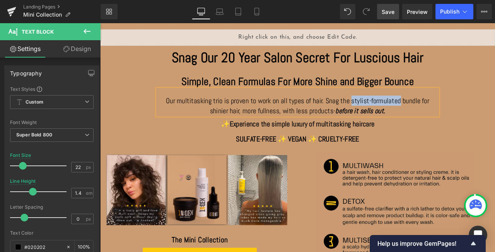
click at [411, 117] on span "Snag the stylist-formulated bundle for shinier hair, more fullness, with less p…" at bounding box center [360, 120] width 260 height 23
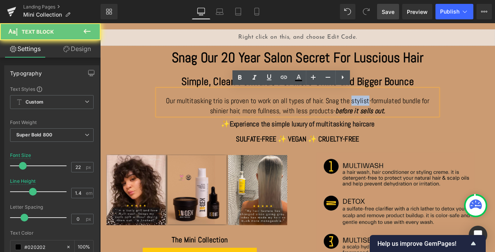
click at [411, 117] on span "Snag the stylist-formulated bundle for shinier hair, more fullness, with less p…" at bounding box center [360, 120] width 260 height 23
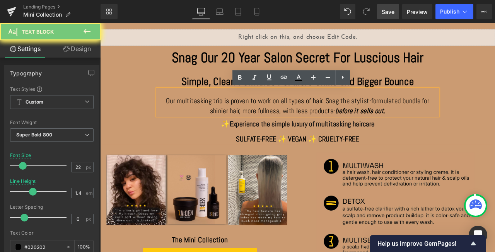
click at [432, 118] on span "Snag the stylist-formulated bundle for shinier hair, more fullness, with less p…" at bounding box center [360, 120] width 260 height 23
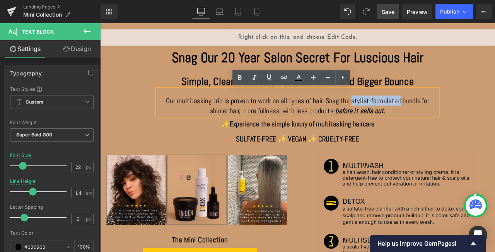
drag, startPoint x: 400, startPoint y: 117, endPoint x: 455, endPoint y: 115, distance: 55.4
click at [455, 115] on span "Snag the stylist-formulated bundle for shinier hair, more fullness, with less p…" at bounding box center [360, 120] width 260 height 23
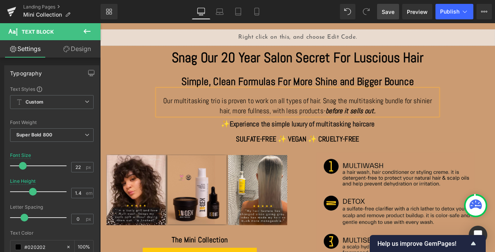
click at [392, 117] on span "Snag the multitasking bundle for shinier hair, more fullness, with less product…" at bounding box center [367, 120] width 251 height 23
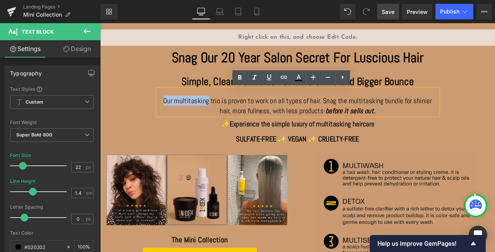
drag, startPoint x: 227, startPoint y: 116, endPoint x: 176, endPoint y: 118, distance: 51.5
click at [176, 118] on span "Our multitasking trio is proven to work on all types of hair." at bounding box center [268, 114] width 187 height 11
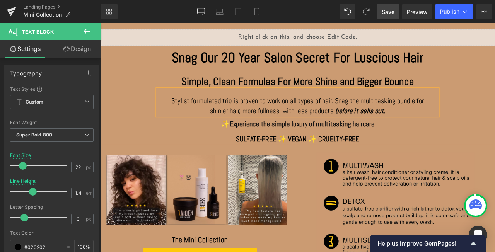
click at [209, 116] on span "Stylist formulated trio is proven to work on all types of hair." at bounding box center [281, 114] width 192 height 11
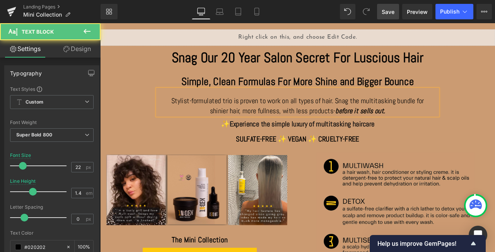
click at [188, 114] on span "Stylist-formulated trio is proven to work on all types of hair." at bounding box center [281, 114] width 192 height 11
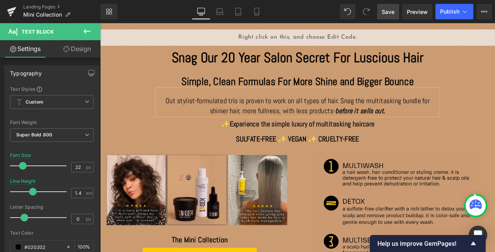
click at [495, 87] on div "Liquid Snag Our 20 Year Salon Secret For Luscious Hair Heading Simple, Clean Fo…" at bounding box center [334, 185] width 468 height 308
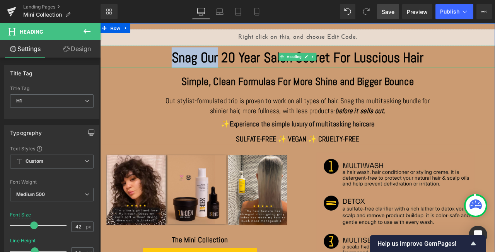
drag, startPoint x: 187, startPoint y: 65, endPoint x: 239, endPoint y: 66, distance: 52.2
click at [239, 66] on strong "Snag Our 20 Year Salon Secret For Luscious Hair" at bounding box center [334, 64] width 299 height 21
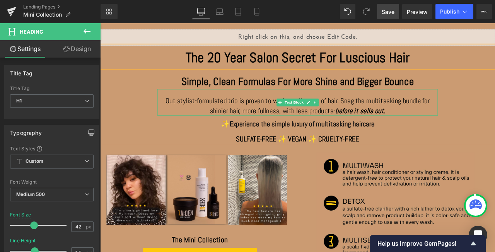
click at [189, 116] on span "Out stylist-formulated trio is proven to work on all types of hair." at bounding box center [280, 114] width 205 height 11
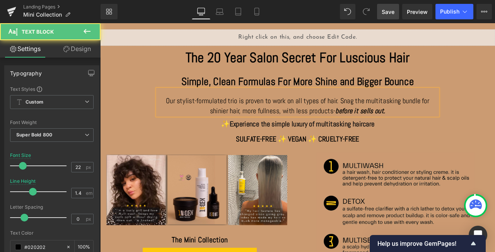
click at [253, 115] on span "Our stylist-formulated trio is proven to work on all types of hair." at bounding box center [280, 114] width 205 height 11
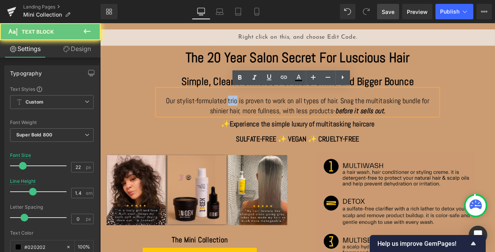
click at [253, 115] on span "Our stylist-formulated trio is proven to work on all types of hair." at bounding box center [280, 114] width 205 height 11
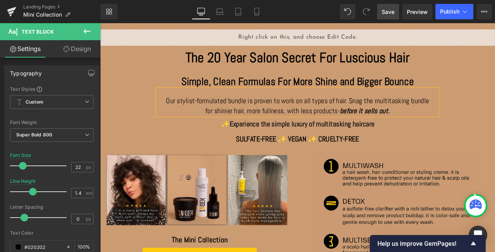
click at [474, 114] on span "Snag the multitasking bundle for shinier hair, more fullness, with less product…" at bounding box center [357, 120] width 265 height 23
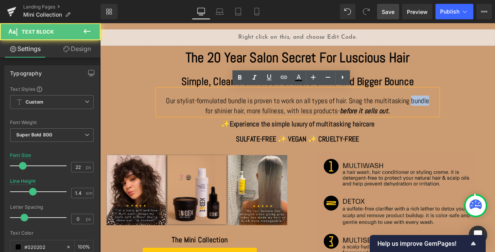
click at [474, 114] on span "Snag the multitasking bundle for shinier hair, more fullness, with less product…" at bounding box center [357, 120] width 265 height 23
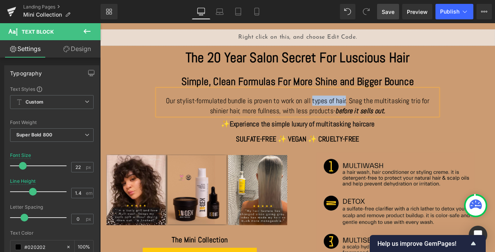
drag, startPoint x: 351, startPoint y: 115, endPoint x: 390, endPoint y: 113, distance: 39.5
click at [390, 113] on span "Our stylist-formulated bundle is proven to work on all types of hair." at bounding box center [285, 114] width 215 height 11
click at [388, 115] on span "Our stylist-formulated bundle is proven to work on all hair typesr." at bounding box center [285, 114] width 209 height 11
click at [404, 94] on p "Simple, Clean Formulas For More Shine and Bigger Bounce" at bounding box center [334, 92] width 321 height 17
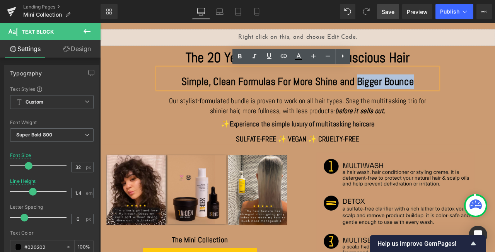
drag, startPoint x: 405, startPoint y: 92, endPoint x: 468, endPoint y: 94, distance: 63.1
click at [468, 94] on p "Simple, Clean Formulas For More Shine and Bigger Bounce" at bounding box center [334, 92] width 321 height 17
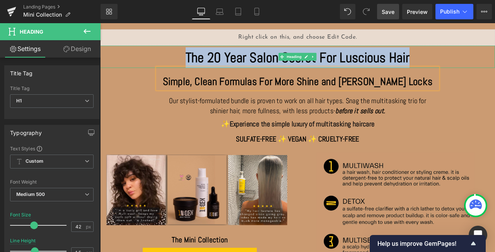
drag, startPoint x: 204, startPoint y: 62, endPoint x: 465, endPoint y: 66, distance: 260.4
click at [465, 66] on strong "The 20 Year Salon Secret For Luscious Hair" at bounding box center [334, 64] width 265 height 21
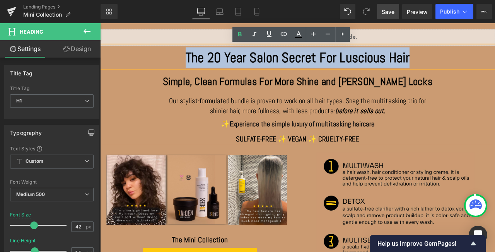
copy strong "The 20 Year Salon Secret For Luscious Hair"
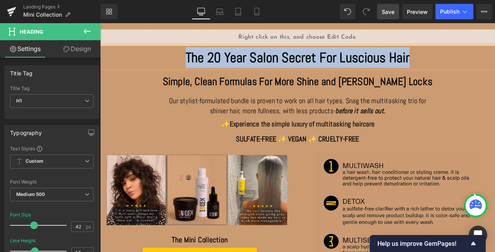
click at [250, 62] on strong "The 20 Year Salon Secret For Luscious Hair" at bounding box center [334, 64] width 265 height 21
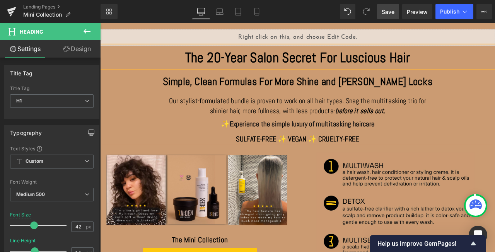
click at [317, 68] on strong "The 20-Year Salon Secret For Luscious Hair" at bounding box center [334, 64] width 266 height 21
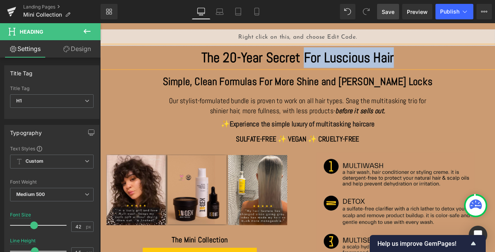
drag, startPoint x: 343, startPoint y: 62, endPoint x: 447, endPoint y: 68, distance: 104.3
click at [447, 68] on strong "The 20-Year Secret For Luscious Hair" at bounding box center [334, 64] width 228 height 21
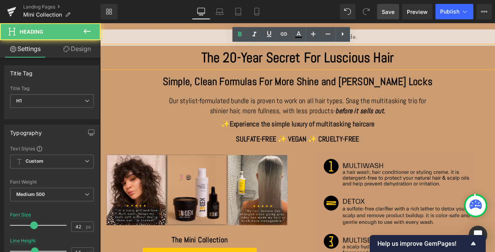
click at [299, 64] on strong "The 20-Year Secret For Luscious Hair" at bounding box center [334, 64] width 228 height 21
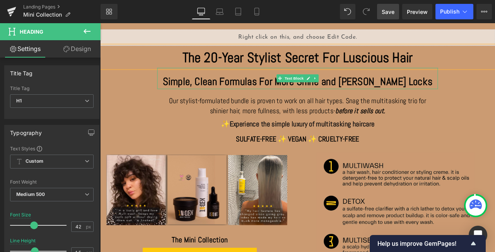
click at [205, 92] on p "Simple, Clean Formulas For More Shine and [PERSON_NAME] Locks" at bounding box center [334, 92] width 321 height 17
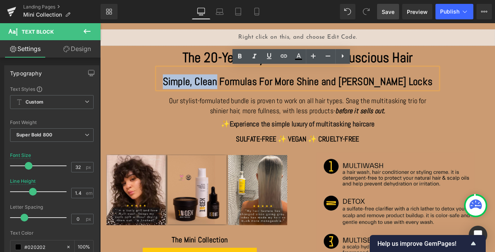
drag, startPoint x: 204, startPoint y: 90, endPoint x: 265, endPoint y: 92, distance: 61.2
click at [265, 92] on p "Simple, Clean Formulas For More Shine and [PERSON_NAME] Locks" at bounding box center [334, 92] width 321 height 17
click at [206, 65] on strong "The 20-Year Stylist Secret For Luscious Hair" at bounding box center [334, 64] width 273 height 21
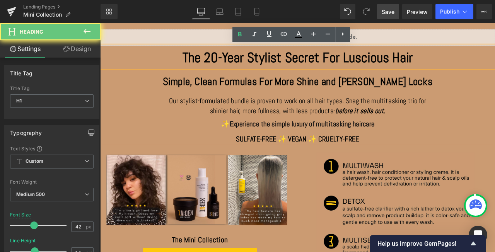
click at [198, 60] on strong "The 20-Year Stylist Secret For Luscious Hair" at bounding box center [334, 64] width 273 height 21
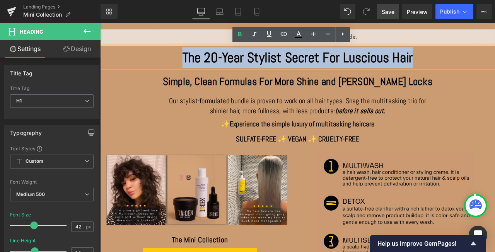
drag, startPoint x: 198, startPoint y: 60, endPoint x: 472, endPoint y: 59, distance: 273.5
click at [472, 59] on h1 "The 20-Year Stylist Secret For Luscious Hair" at bounding box center [334, 64] width 464 height 24
copy strong "The 20-Year Stylist Secret For Luscious Hair"
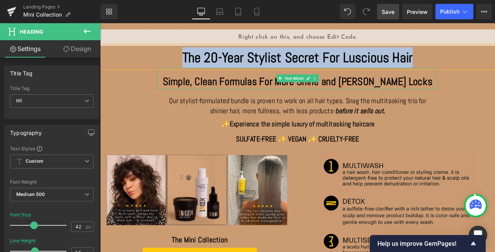
click at [200, 98] on p "Simple, Clean Formulas For More Shine and [PERSON_NAME] Locks" at bounding box center [334, 92] width 321 height 17
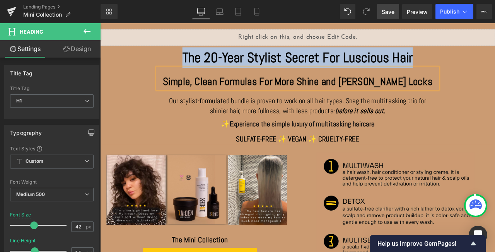
click at [204, 92] on p "Simple, Clean Formulas For More Shine and [PERSON_NAME] Locks" at bounding box center [334, 92] width 321 height 17
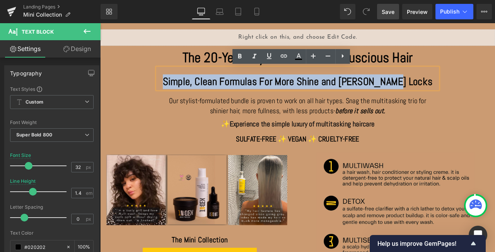
drag, startPoint x: 204, startPoint y: 92, endPoint x: 468, endPoint y: 96, distance: 264.7
click at [468, 96] on p "Simple, Clean Formulas For More Shine and [PERSON_NAME] Locks" at bounding box center [334, 92] width 321 height 17
copy p "Simple, Clean Formulas For More Shine and [PERSON_NAME] Locks"
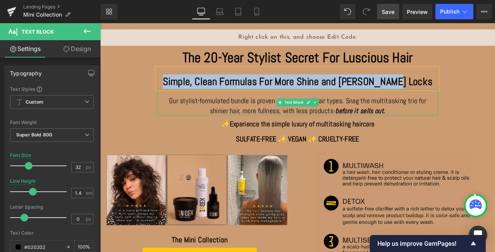
click at [181, 114] on p "Our stylist-formulated bundle is proven to work on all hair types. Snag the mul…" at bounding box center [334, 121] width 321 height 24
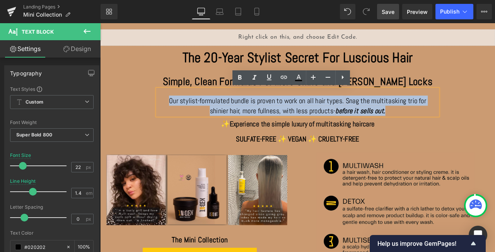
drag, startPoint x: 181, startPoint y: 114, endPoint x: 453, endPoint y: 131, distance: 272.5
click at [453, 131] on p "Our stylist-formulated bundle is proven to work on all hair types. Snag the mul…" at bounding box center [334, 121] width 321 height 24
copy p "Our stylist-formulated bundle is proven to work on all hair types. Snag the mul…"
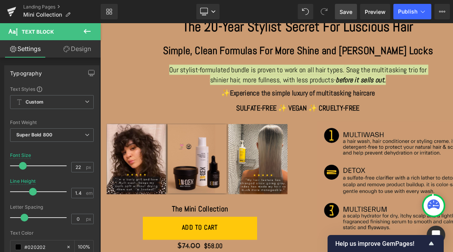
scroll to position [38, 0]
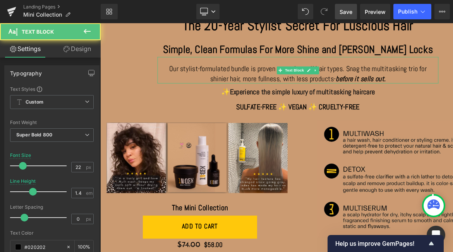
click at [190, 76] on span "Our stylist-formulated bundle is proven to work on all hair types." at bounding box center [285, 77] width 207 height 11
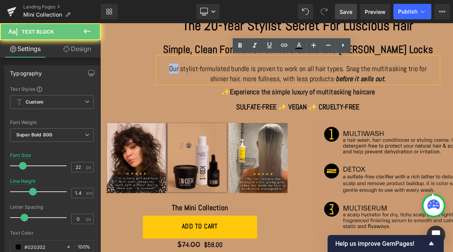
click at [190, 76] on span "Our stylist-formulated bundle is proven to work on all hair types." at bounding box center [285, 77] width 207 height 11
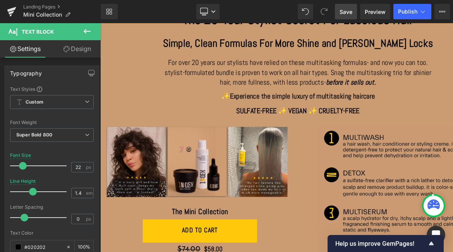
scroll to position [50, 0]
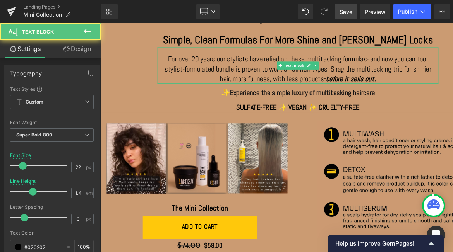
click at [206, 78] on span "For over 20 years our stylists have relied on these multitasking formulas- and …" at bounding box center [332, 71] width 312 height 23
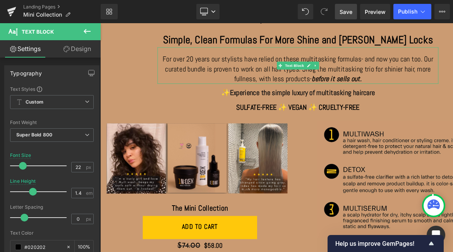
click at [267, 79] on span "For over 20 years our stylists have relied on these multitasking formulas- and …" at bounding box center [334, 71] width 320 height 23
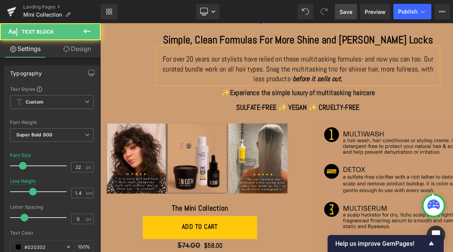
click at [239, 80] on span "For over 20 years our stylists have relied on these multitasking formulas- and …" at bounding box center [334, 71] width 321 height 23
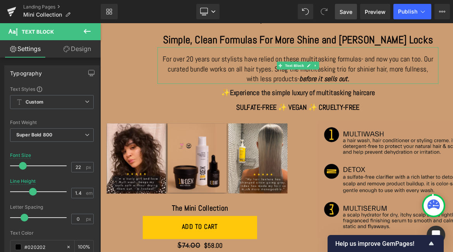
click at [303, 79] on span "For over 20 years our stylists have relied on these multitasking formulas- and …" at bounding box center [334, 71] width 320 height 23
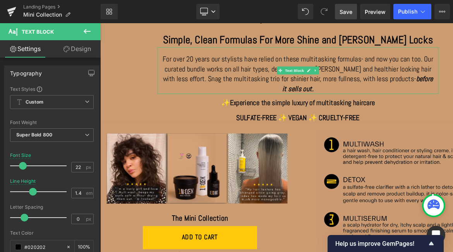
click at [390, 79] on span "For over 20 years our stylists have relied on these multitasking formulas- and …" at bounding box center [334, 77] width 320 height 35
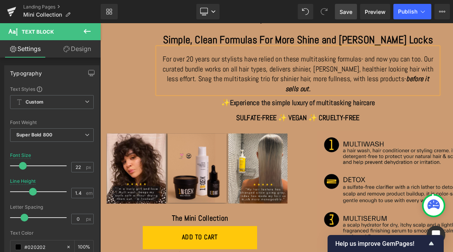
click at [311, 79] on span "For over 20 years our stylists have relied on these multitasking formulas- and …" at bounding box center [334, 77] width 321 height 35
drag, startPoint x: 443, startPoint y: 77, endPoint x: 420, endPoint y: 80, distance: 22.9
click at [420, 80] on span "For over 20 years our stylists have relied on these multitasking formulas- and …" at bounding box center [334, 77] width 320 height 35
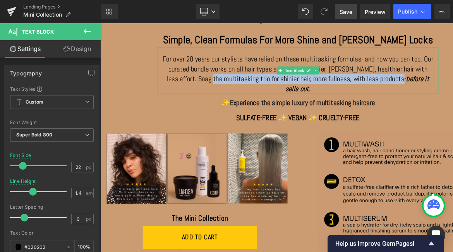
drag, startPoint x: 218, startPoint y: 89, endPoint x: 442, endPoint y: 94, distance: 224.4
click at [442, 94] on span "Snag the multitasking trio for shinier hair, more fullness, with less products-" at bounding box center [339, 89] width 246 height 11
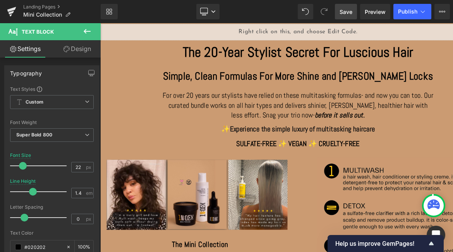
scroll to position [0, 0]
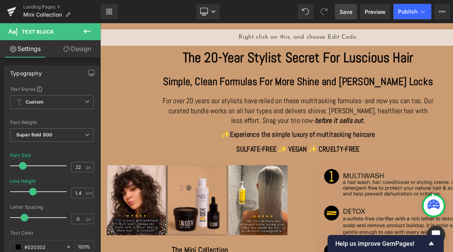
click at [323, 92] on div "Simple, Clean Formulas For More Shine and [PERSON_NAME] Locks Text Block" at bounding box center [334, 88] width 333 height 25
click at [323, 92] on p "Simple, Clean Formulas For More Shine and [PERSON_NAME] Locks" at bounding box center [334, 92] width 321 height 17
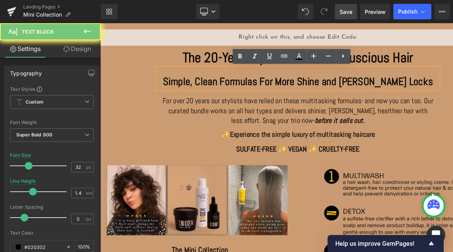
click at [323, 92] on p "Simple, Clean Formulas For More Shine and [PERSON_NAME] Locks" at bounding box center [334, 92] width 321 height 17
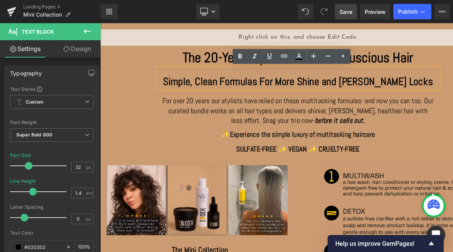
click at [323, 92] on p "Simple, Clean Formulas For More Shine and [PERSON_NAME] Locks" at bounding box center [334, 92] width 321 height 17
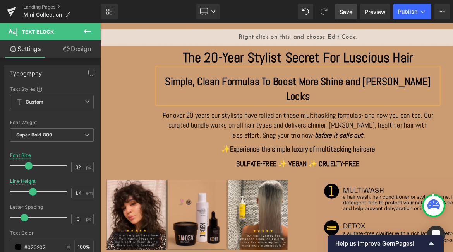
click at [374, 94] on p "Simple, Clean Formulas To Boost More Shine and [PERSON_NAME] Locks" at bounding box center [334, 101] width 321 height 35
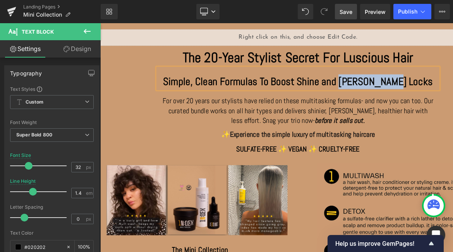
drag, startPoint x: 465, startPoint y: 94, endPoint x: 408, endPoint y: 94, distance: 57.3
click at [408, 94] on p "Simple, Clean Formulas To Boost Shine and [PERSON_NAME] Locks" at bounding box center [334, 92] width 321 height 17
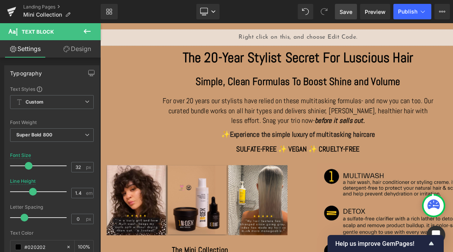
click at [433, 93] on p "Simple, Clean Formulas To Boost Shine and Volume" at bounding box center [334, 92] width 321 height 17
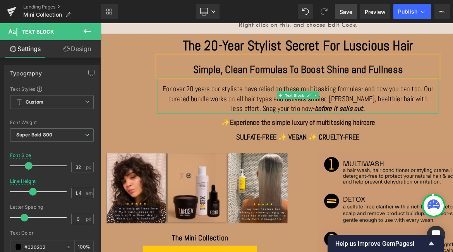
scroll to position [15, 0]
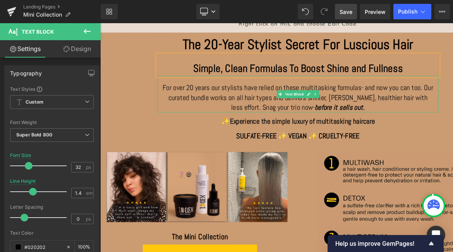
click at [433, 108] on span "For over 20 years our stylists have relied on these multitasking formulas- and …" at bounding box center [334, 111] width 320 height 35
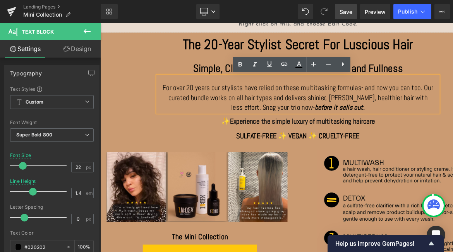
click at [263, 123] on span "For over 20 years our stylists have relied on these multitasking formulas- and …" at bounding box center [334, 111] width 320 height 35
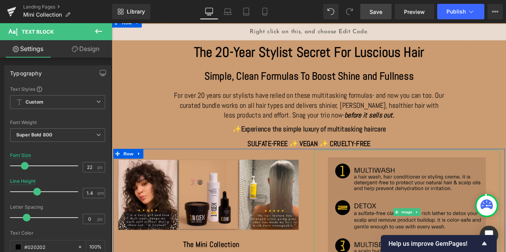
scroll to position [0, 0]
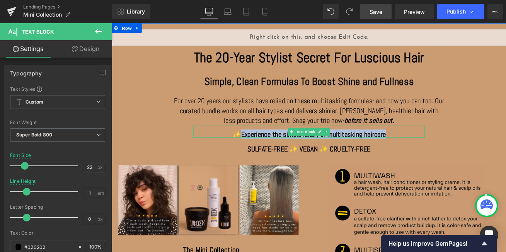
drag, startPoint x: 267, startPoint y: 153, endPoint x: 440, endPoint y: 153, distance: 173.3
click at [440, 153] on p "✨ Experience the simple luxury of multitasking haircare" at bounding box center [345, 155] width 263 height 9
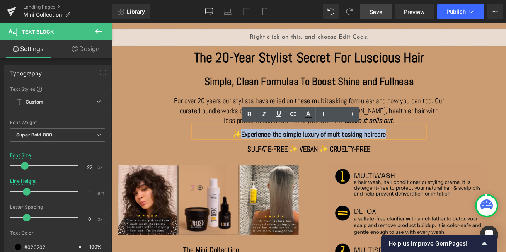
copy span "Experience the simple luxury of multitasking haircare"
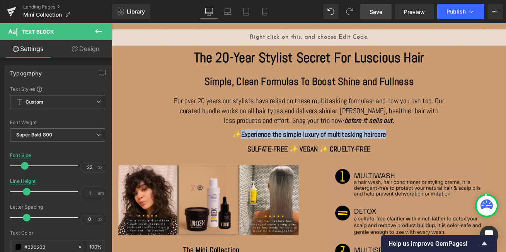
click at [347, 156] on div "✨ Experience the simple luxury of multitasking haircare Text Block" at bounding box center [346, 152] width 275 height 14
click at [347, 156] on span "Experience the simple luxury of multitasking haircare" at bounding box center [351, 154] width 172 height 11
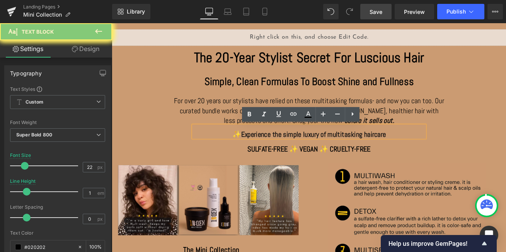
click at [347, 156] on span "Experience the simple luxury of multitasking haircare" at bounding box center [351, 154] width 172 height 11
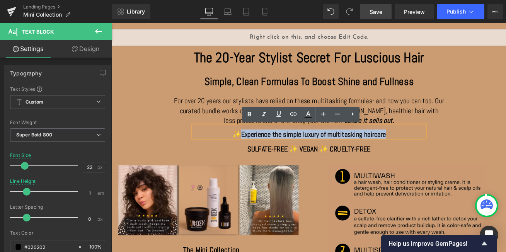
drag, startPoint x: 267, startPoint y: 155, endPoint x: 437, endPoint y: 156, distance: 170.2
click at [437, 156] on span "Experience the simple luxury of multitasking haircare" at bounding box center [351, 154] width 172 height 11
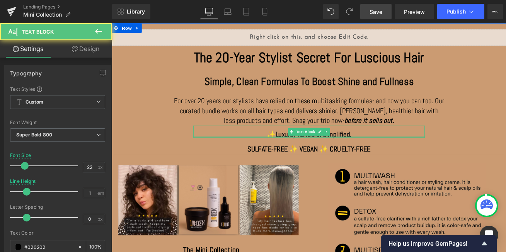
click at [326, 157] on div "✨ Luxuray haircare. Simplified. Text Block" at bounding box center [346, 152] width 275 height 14
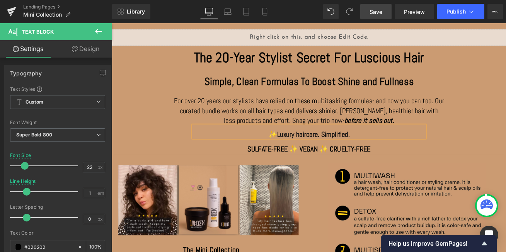
click at [411, 154] on p "✨ Luxury haircare. Simplified." at bounding box center [345, 155] width 263 height 9
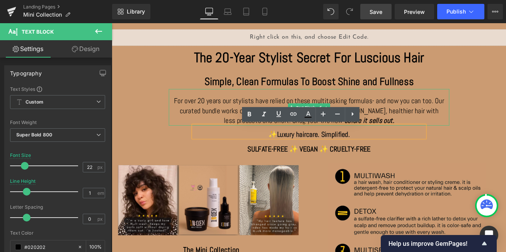
click at [443, 113] on span "For over 20 years our stylists have relied on these multitasking formulas- and …" at bounding box center [346, 126] width 320 height 35
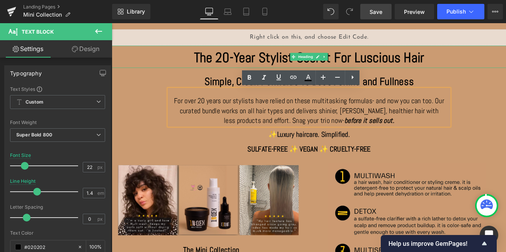
click at [495, 60] on h1 "The 20-Year Stylist Secret For Luscious Hair" at bounding box center [346, 64] width 464 height 24
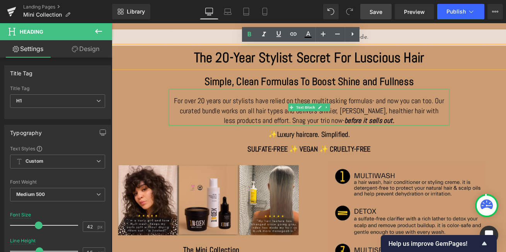
click at [332, 113] on span "For over 20 years our stylists have relied on these multitasking formulas- and …" at bounding box center [346, 126] width 320 height 35
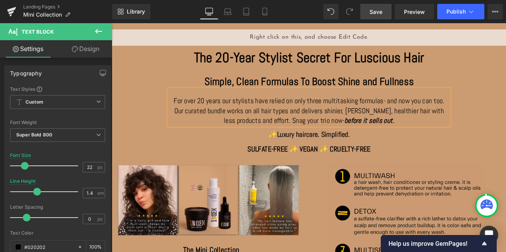
click at [350, 139] on span "Snag your trio now-" at bounding box center [357, 138] width 62 height 11
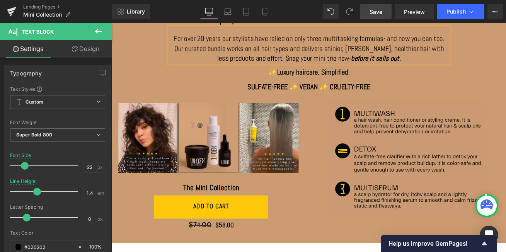
scroll to position [82, 0]
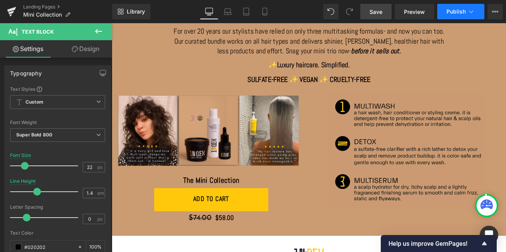
click at [455, 11] on span "Publish" at bounding box center [456, 12] width 19 height 6
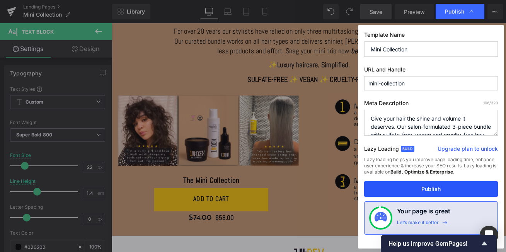
click at [441, 188] on button "Publish" at bounding box center [431, 188] width 134 height 15
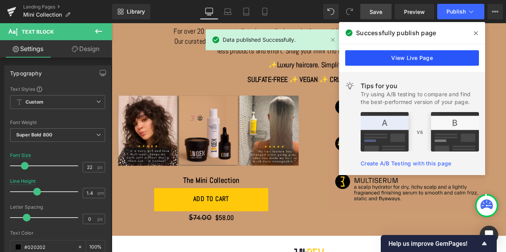
click at [413, 60] on link "View Live Page" at bounding box center [413, 57] width 134 height 15
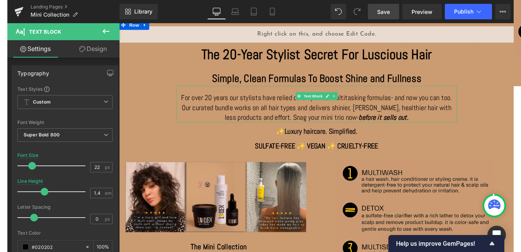
scroll to position [0, 0]
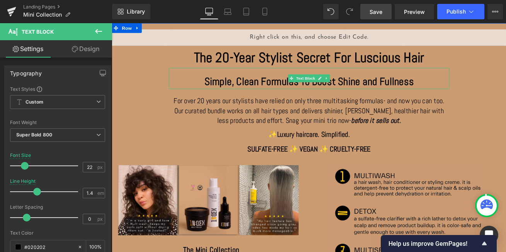
click at [269, 94] on p "Simple, Clean Formulas To Boost Shine and Fullness" at bounding box center [345, 92] width 321 height 17
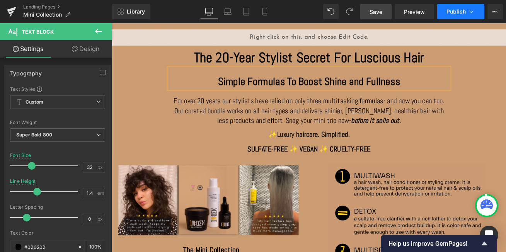
click at [455, 10] on span "Publish" at bounding box center [456, 12] width 19 height 6
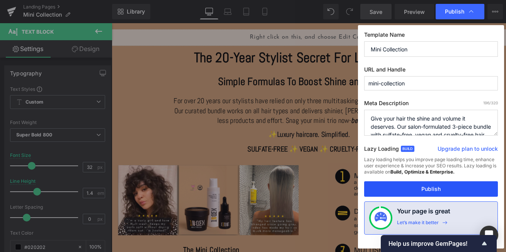
click at [424, 189] on button "Publish" at bounding box center [431, 188] width 134 height 15
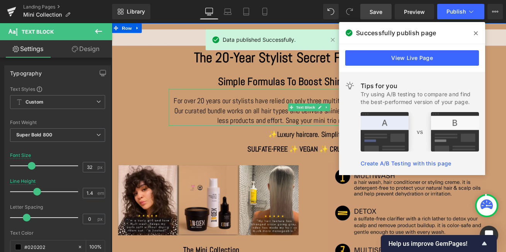
click at [300, 116] on span "For over 20 years our stylists have relied on only three multitasking formulas-…" at bounding box center [345, 126] width 321 height 35
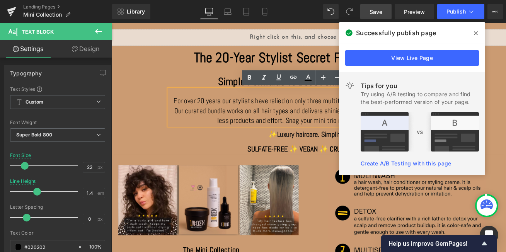
click at [477, 33] on icon at bounding box center [476, 33] width 4 height 6
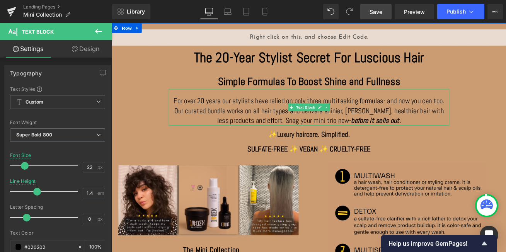
click at [345, 114] on span "For over 20 years our stylists have relied on only three multitasking formulas-…" at bounding box center [345, 126] width 321 height 35
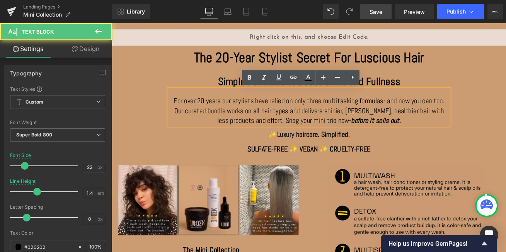
click at [344, 115] on span "For over 20 years our stylists have relied on only three multitasking formulas-…" at bounding box center [345, 126] width 321 height 35
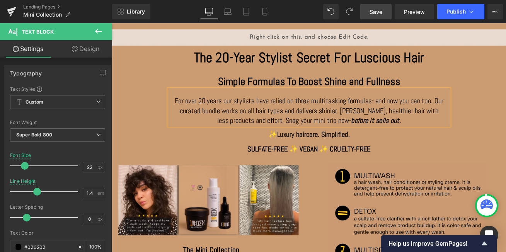
click at [335, 116] on span "For over 20 years our stylists have relied on three multitasking formulas- and …" at bounding box center [345, 126] width 319 height 35
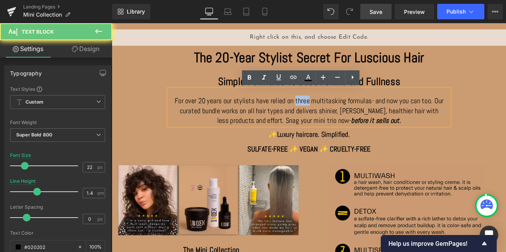
click at [335, 116] on span "For over 20 years our stylists have relied on three multitasking formulas- and …" at bounding box center [345, 126] width 319 height 35
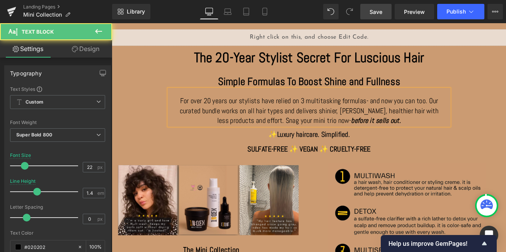
click at [430, 128] on span "For over 20 years our stylists have relied on 3 multitasking formulas- and now …" at bounding box center [345, 126] width 307 height 35
drag, startPoint x: 453, startPoint y: 128, endPoint x: 498, endPoint y: 128, distance: 45.3
click at [495, 128] on p "For over 20 years our stylists have relied on 3 multitasking formulas- and now …" at bounding box center [345, 127] width 321 height 36
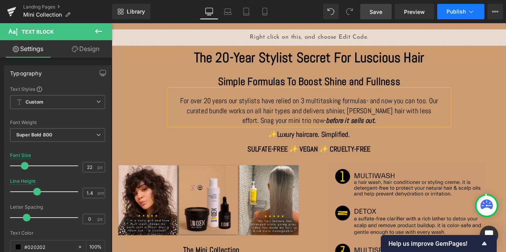
click at [453, 11] on span "Publish" at bounding box center [456, 12] width 19 height 6
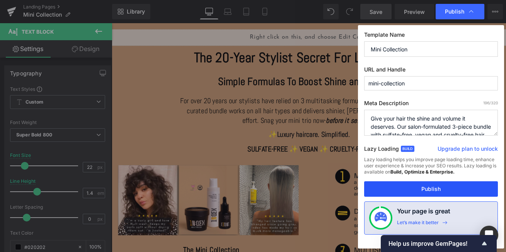
click at [409, 188] on button "Publish" at bounding box center [431, 188] width 134 height 15
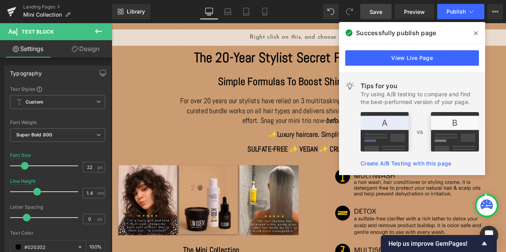
click at [475, 34] on icon at bounding box center [476, 33] width 4 height 4
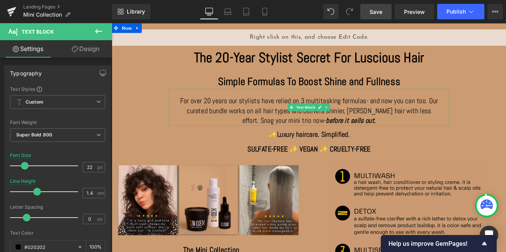
click at [209, 117] on span "For over 20 years our stylists have relied on 3 multitasking formulas- and now …" at bounding box center [346, 126] width 306 height 35
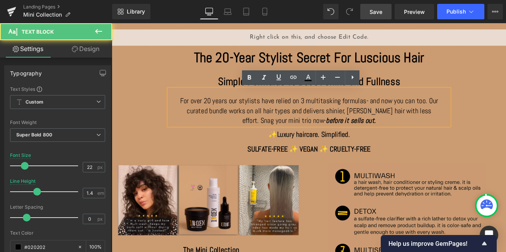
click at [209, 117] on span "For over 20 years our stylists have relied on 3 multitasking formulas- and now …" at bounding box center [346, 126] width 306 height 35
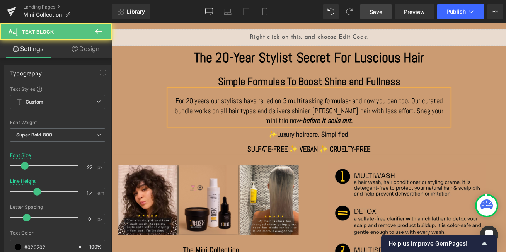
click at [318, 114] on span "For 20 years our stylists have relied on 3 multitasking formulas- and now you c…" at bounding box center [346, 120] width 318 height 23
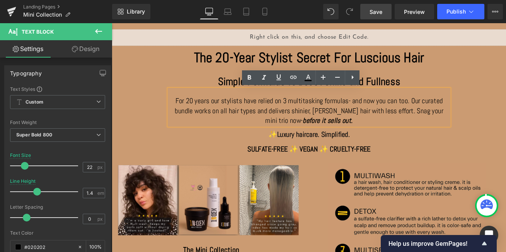
click at [316, 114] on span "For 20 years our stylists have relied on 3 multitasking formulas- and now you c…" at bounding box center [346, 120] width 318 height 23
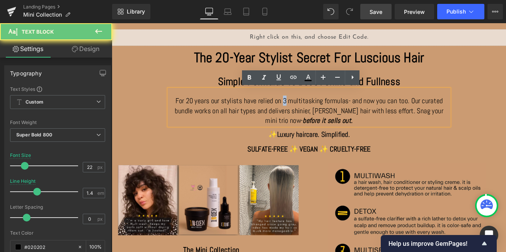
click at [316, 114] on span "For 20 years our stylists have relied on 3 multitasking formulas- and now you c…" at bounding box center [346, 120] width 318 height 23
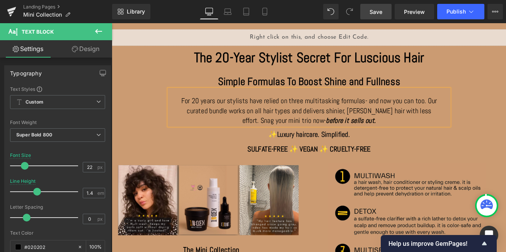
click at [388, 116] on span "For 20 years our stylists have relied on three multitasking formulas- and now y…" at bounding box center [345, 126] width 303 height 35
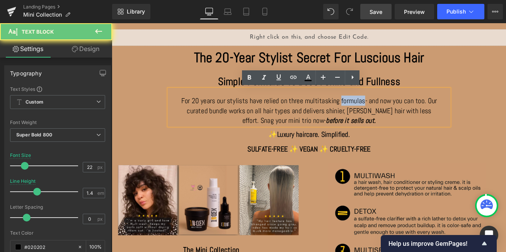
click at [388, 116] on span "For 20 years our stylists have relied on three multitasking formulas- and now y…" at bounding box center [345, 126] width 303 height 35
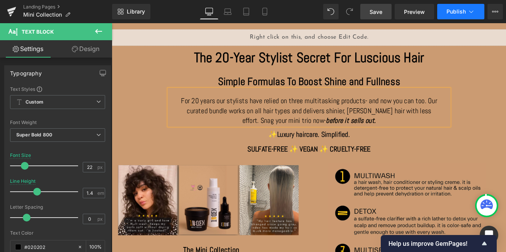
click at [450, 10] on span "Publish" at bounding box center [456, 12] width 19 height 6
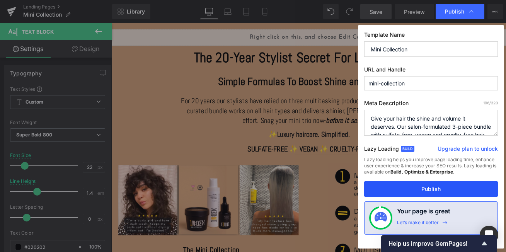
click at [428, 188] on button "Publish" at bounding box center [431, 188] width 134 height 15
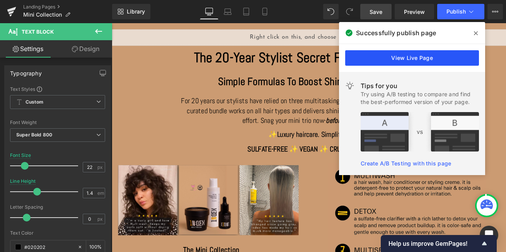
click at [413, 56] on link "View Live Page" at bounding box center [413, 57] width 134 height 15
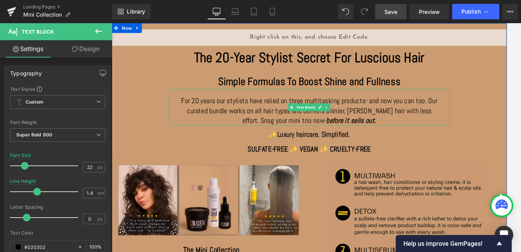
click at [307, 140] on span "Snag your mini trio now-" at bounding box center [327, 138] width 78 height 11
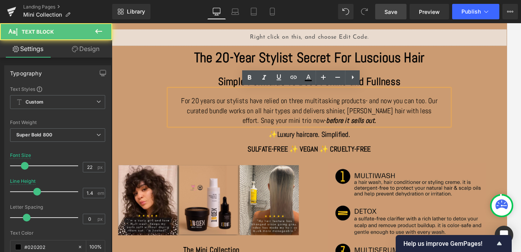
click at [309, 140] on span "Snag your mini trio now-" at bounding box center [327, 138] width 78 height 11
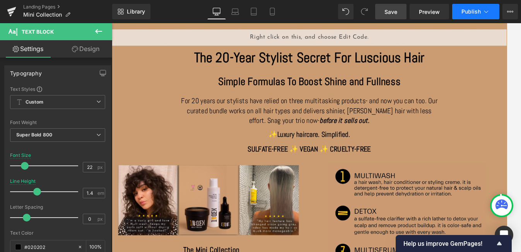
click at [464, 16] on button "Publish" at bounding box center [475, 11] width 47 height 15
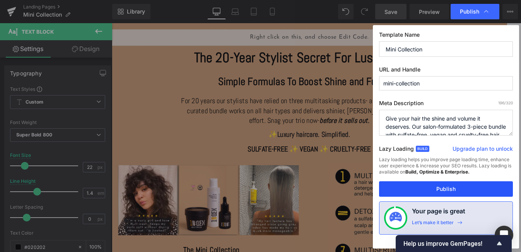
click at [427, 190] on button "Publish" at bounding box center [446, 188] width 134 height 15
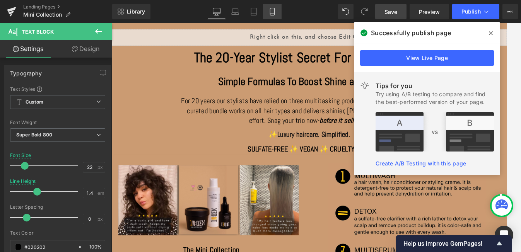
click at [275, 16] on link "Mobile" at bounding box center [272, 11] width 19 height 15
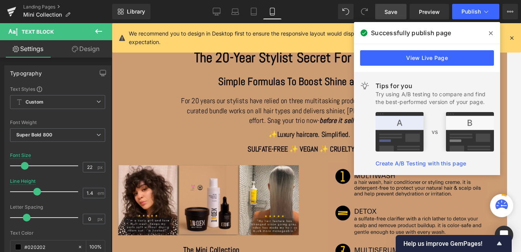
type input "18"
type input "1.5"
type input "100"
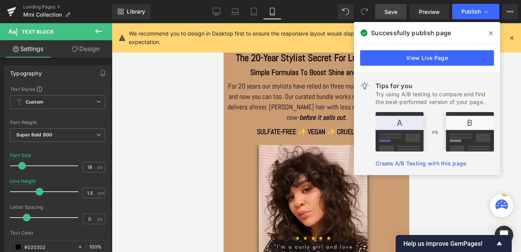
click at [491, 32] on icon at bounding box center [491, 33] width 4 height 6
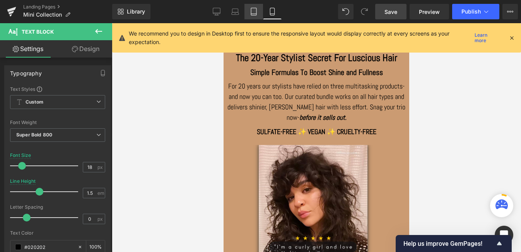
click at [257, 12] on icon at bounding box center [254, 12] width 8 height 8
type input "1.4"
type input "100"
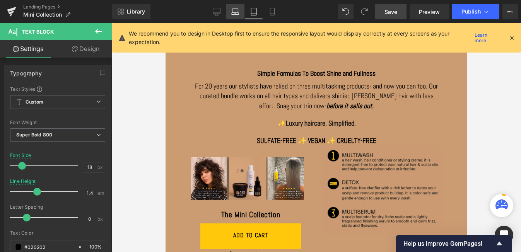
click at [233, 14] on icon at bounding box center [235, 12] width 8 height 8
type input "20"
type input "100"
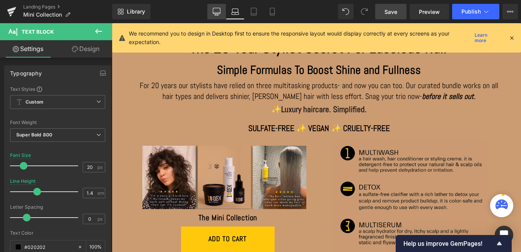
click at [216, 12] on icon at bounding box center [217, 12] width 8 height 8
type input "22"
type input "100"
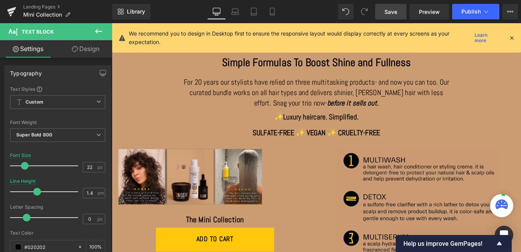
scroll to position [23, 0]
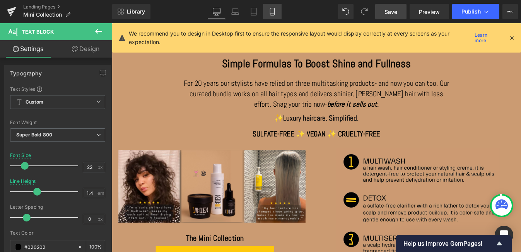
click at [274, 12] on icon at bounding box center [272, 11] width 4 height 7
type input "18"
type input "1.5"
type input "100"
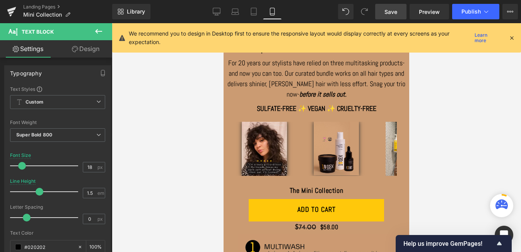
scroll to position [0, 0]
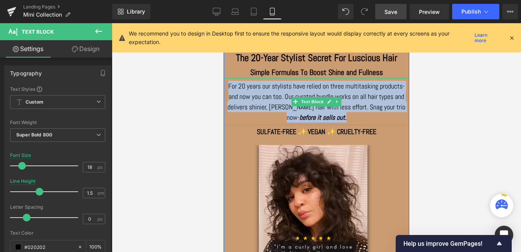
drag, startPoint x: 226, startPoint y: 86, endPoint x: 335, endPoint y: 116, distance: 112.4
click at [335, 116] on p "For 20 years our stylists have relied on three multitasking products- and now y…" at bounding box center [316, 102] width 183 height 42
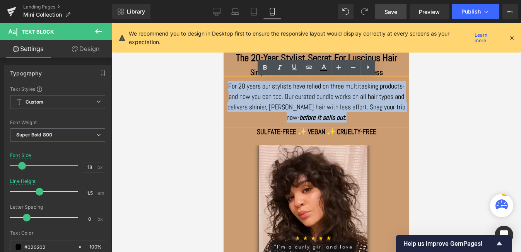
copy p "For 20 years our stylists have relied on three multitasking products- and now y…"
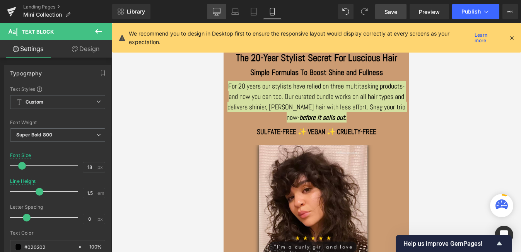
click at [218, 12] on icon at bounding box center [217, 12] width 8 height 8
type input "22"
type input "1.4"
type input "100"
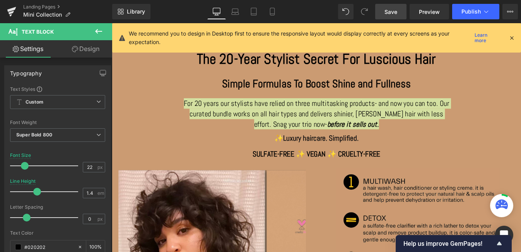
scroll to position [23, 0]
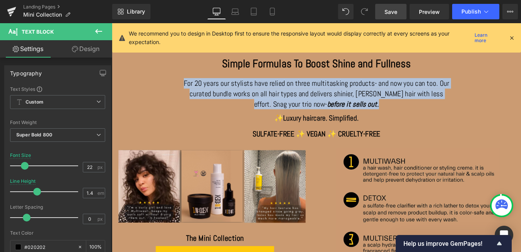
click at [323, 93] on span "For 20 years our stylists have relied on three multitasking products- and now y…" at bounding box center [346, 103] width 304 height 35
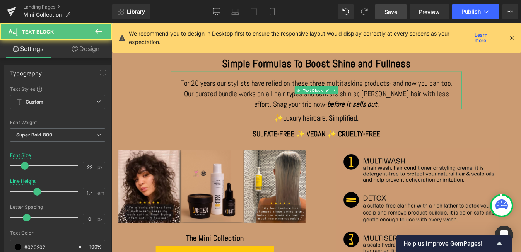
click at [448, 94] on span "For 20 years our stylists have relied on these three multitasking products- and…" at bounding box center [345, 103] width 311 height 35
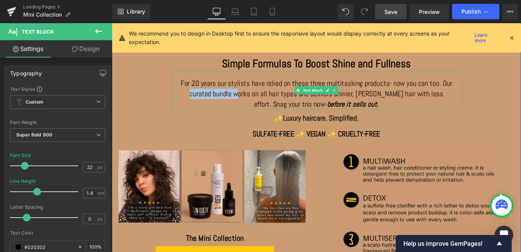
drag, startPoint x: 240, startPoint y: 104, endPoint x: 186, endPoint y: 108, distance: 54.3
click at [191, 108] on span "For 20 years our stylists have relied on these three multitasking products- now…" at bounding box center [346, 103] width 311 height 35
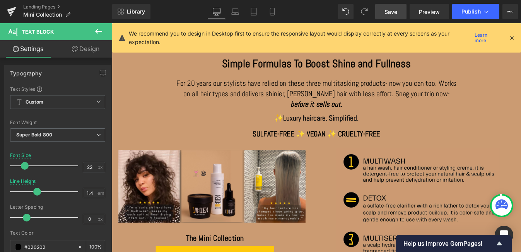
click at [281, 105] on span "For 20 years our stylists have relied on these three multitasking products- now…" at bounding box center [346, 97] width 320 height 23
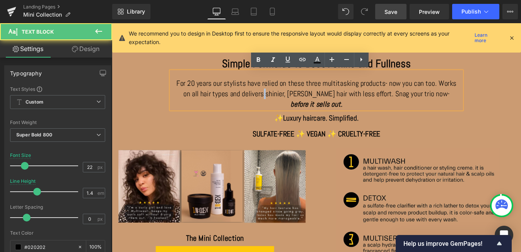
click at [282, 105] on span "For 20 years our stylists have relied on these three multitasking products- now…" at bounding box center [346, 97] width 320 height 23
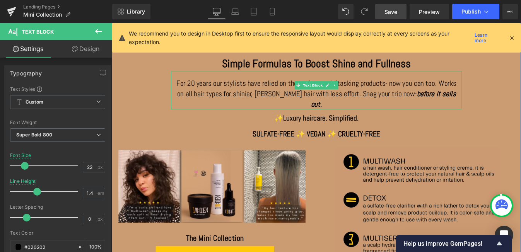
click at [431, 104] on span "Snag your trio now-" at bounding box center [430, 103] width 62 height 11
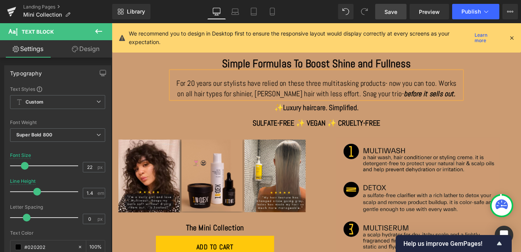
click at [495, 98] on p "For 20 years our stylists have relied on these three multitasking products- now…" at bounding box center [345, 98] width 321 height 24
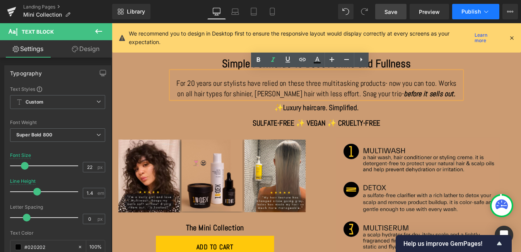
click at [467, 10] on span "Publish" at bounding box center [471, 12] width 19 height 6
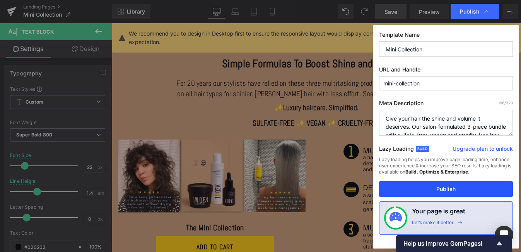
click at [445, 189] on button "Publish" at bounding box center [446, 188] width 134 height 15
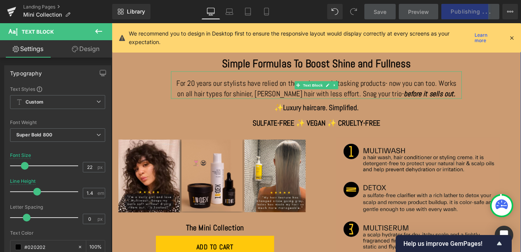
scroll to position [0, 0]
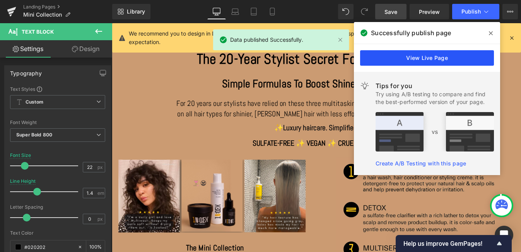
click at [436, 56] on link "View Live Page" at bounding box center [427, 57] width 134 height 15
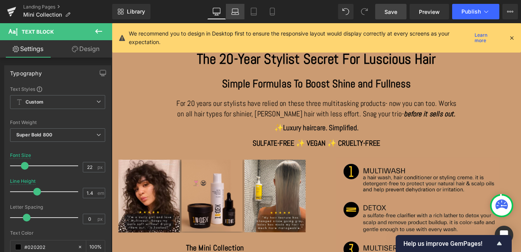
click at [236, 12] on icon at bounding box center [235, 12] width 8 height 8
type input "20"
type input "100"
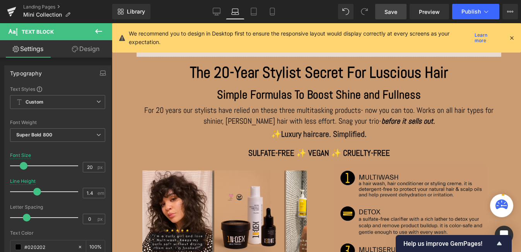
scroll to position [2, 0]
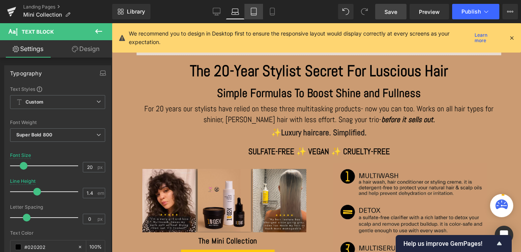
click at [255, 15] on icon at bounding box center [254, 12] width 8 height 8
type input "18"
type input "100"
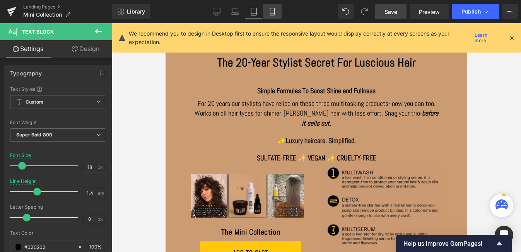
click at [275, 15] on icon at bounding box center [273, 12] width 8 height 8
type input "1.5"
type input "100"
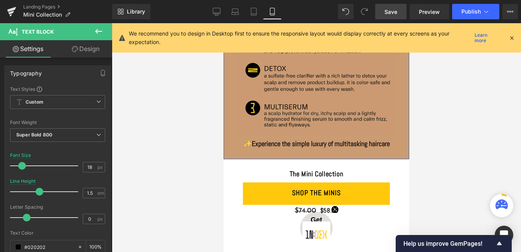
scroll to position [315, 0]
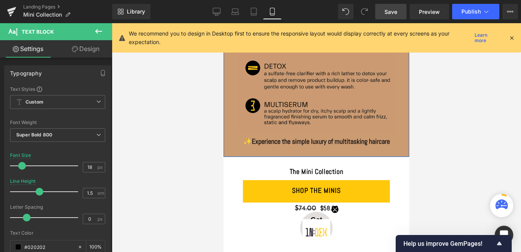
click at [307, 136] on div "✨ Experience the simple luxury of multitasking haircare Text Block" at bounding box center [317, 144] width 186 height 16
click at [307, 137] on span "Experience the simple luxury of multitasking haircare" at bounding box center [321, 141] width 138 height 9
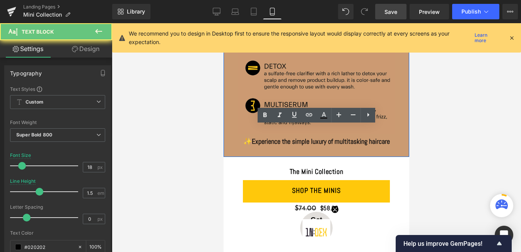
click at [307, 137] on span "Experience the simple luxury of multitasking haircare" at bounding box center [321, 141] width 138 height 9
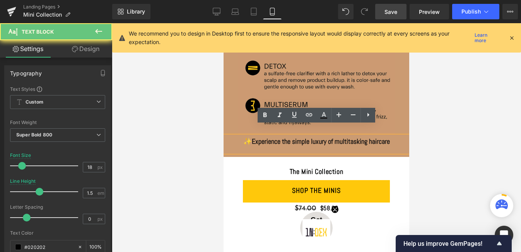
click at [307, 137] on span "Experience the simple luxury of multitasking haircare" at bounding box center [321, 141] width 138 height 9
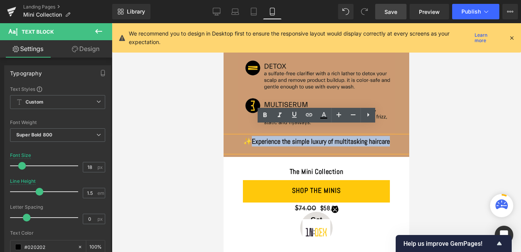
drag, startPoint x: 251, startPoint y: 132, endPoint x: 393, endPoint y: 132, distance: 141.6
click at [393, 136] on p "✨ Experience the simple luxury of multitasking haircare" at bounding box center [316, 141] width 166 height 10
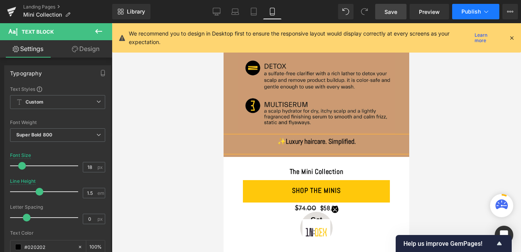
click at [470, 10] on span "Publish" at bounding box center [471, 12] width 19 height 6
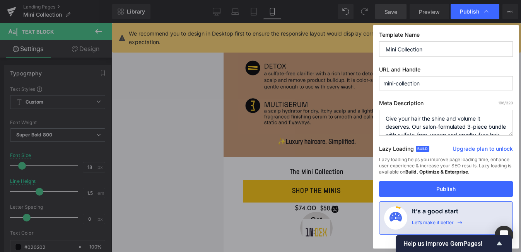
click at [470, 10] on span "Publish" at bounding box center [469, 11] width 19 height 7
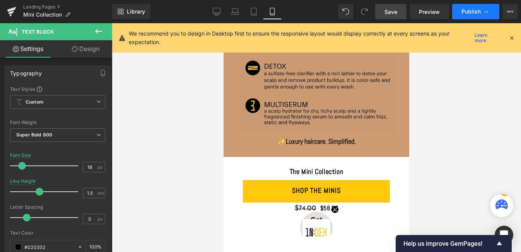
click at [470, 10] on span "Publish" at bounding box center [471, 12] width 19 height 6
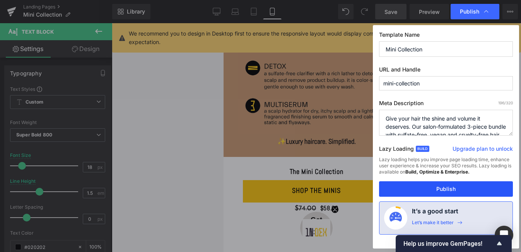
click at [439, 191] on button "Publish" at bounding box center [446, 188] width 134 height 15
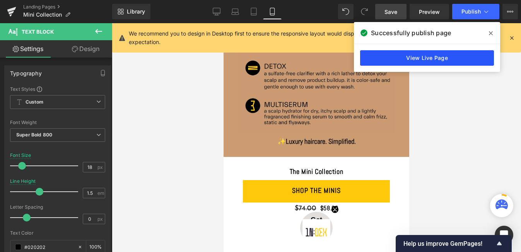
click at [408, 56] on link "View Live Page" at bounding box center [427, 57] width 134 height 15
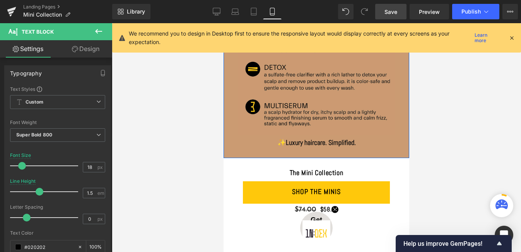
scroll to position [320, 0]
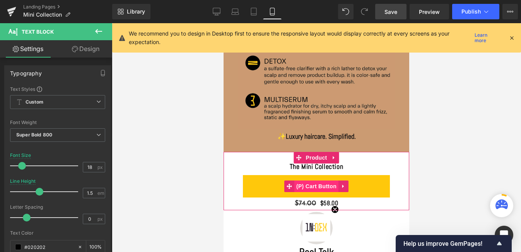
click at [308, 181] on span "(P) Cart Button" at bounding box center [316, 187] width 44 height 12
